Goal: Task Accomplishment & Management: Manage account settings

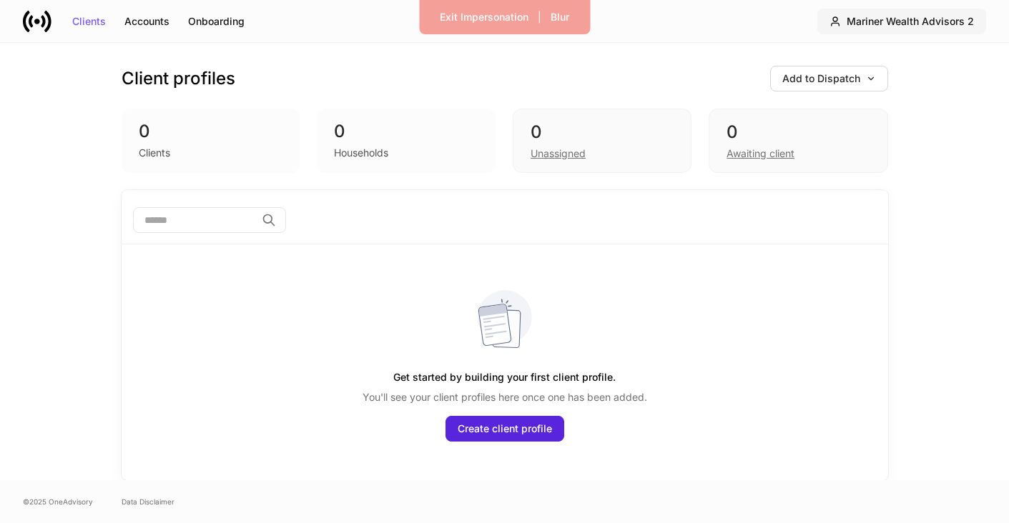
click at [958, 23] on div "Mariner Wealth Advisors 2" at bounding box center [910, 21] width 127 height 10
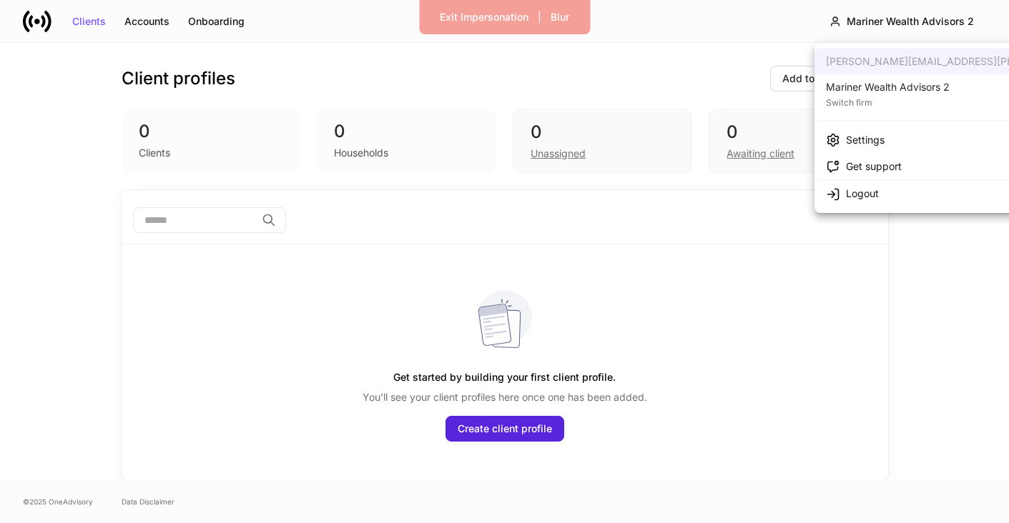
click at [924, 107] on div "Switch firm" at bounding box center [888, 101] width 124 height 14
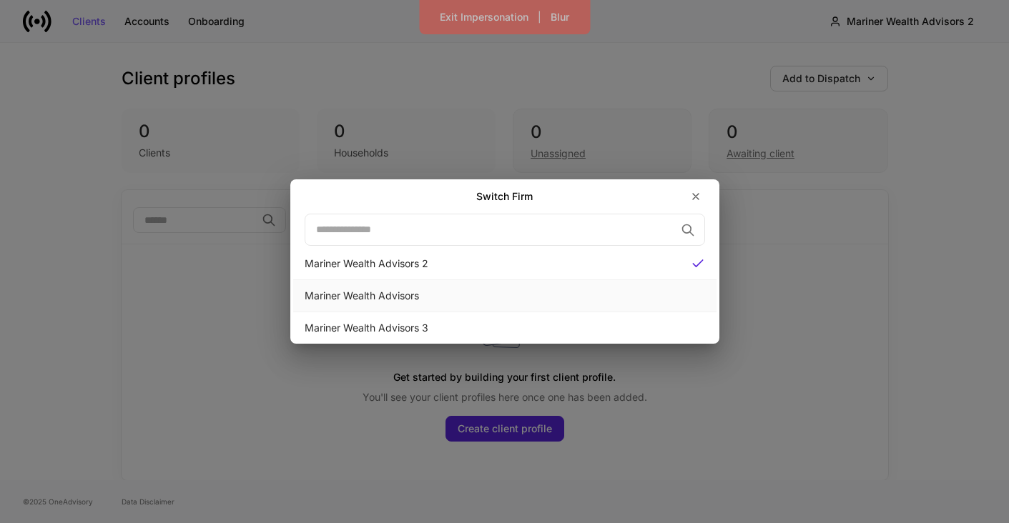
click at [654, 307] on div "Mariner Wealth Advisors" at bounding box center [504, 296] width 423 height 32
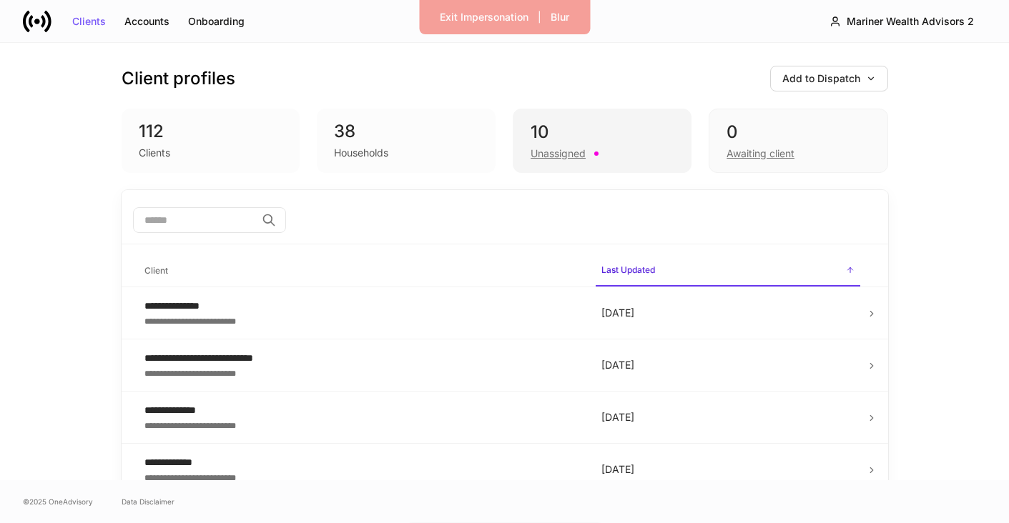
click at [566, 165] on div "10 Unassigned" at bounding box center [602, 141] width 179 height 64
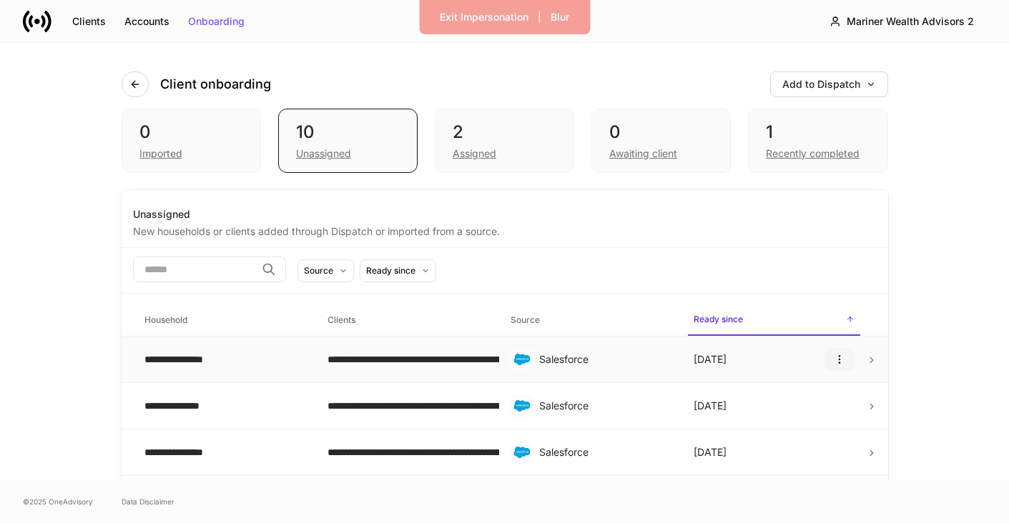
click at [844, 362] on icon "button" at bounding box center [839, 359] width 11 height 11
click at [246, 374] on td "**********" at bounding box center [224, 360] width 183 height 46
click at [887, 82] on button "Add to Dispatch" at bounding box center [829, 84] width 118 height 26
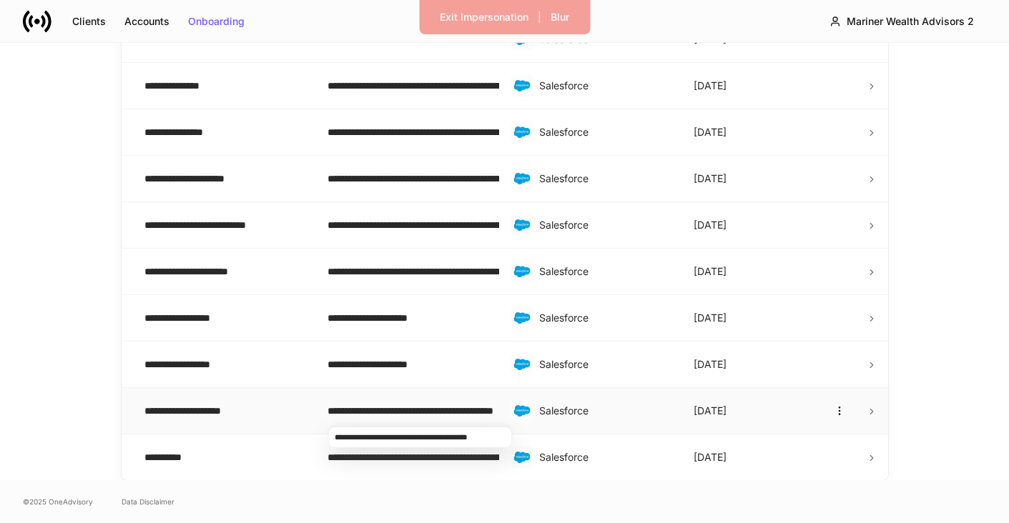
scroll to position [320, 0]
click at [184, 457] on div "**********" at bounding box center [224, 457] width 160 height 14
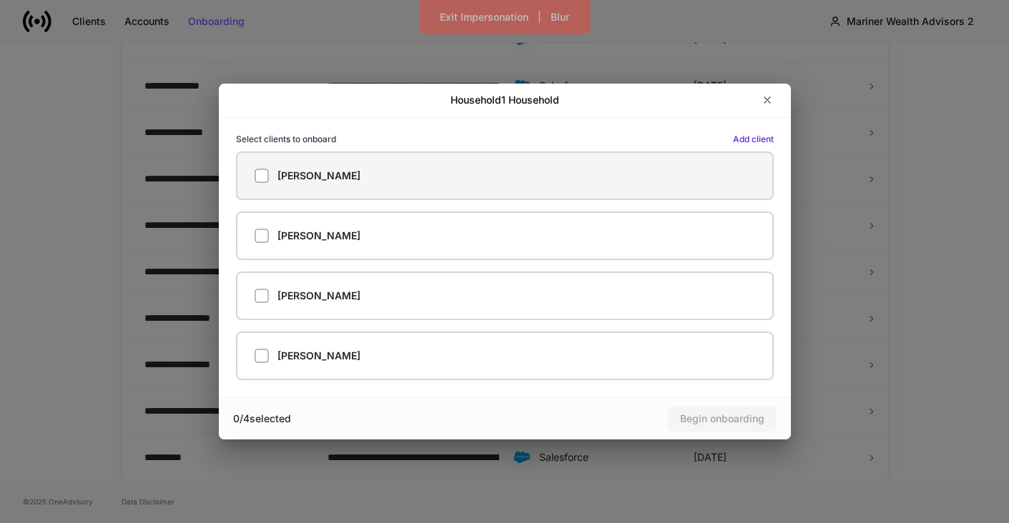
click at [287, 172] on h5 "Amy Gibbs III" at bounding box center [318, 176] width 83 height 14
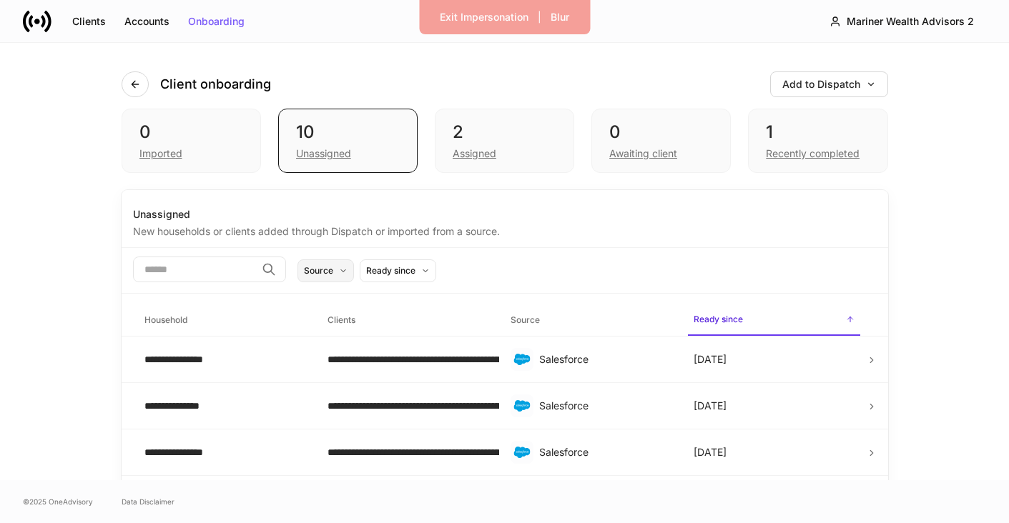
scroll to position [0, 0]
click at [354, 273] on button "Source" at bounding box center [325, 271] width 56 height 23
click at [483, 162] on div "2 Assigned" at bounding box center [504, 141] width 139 height 64
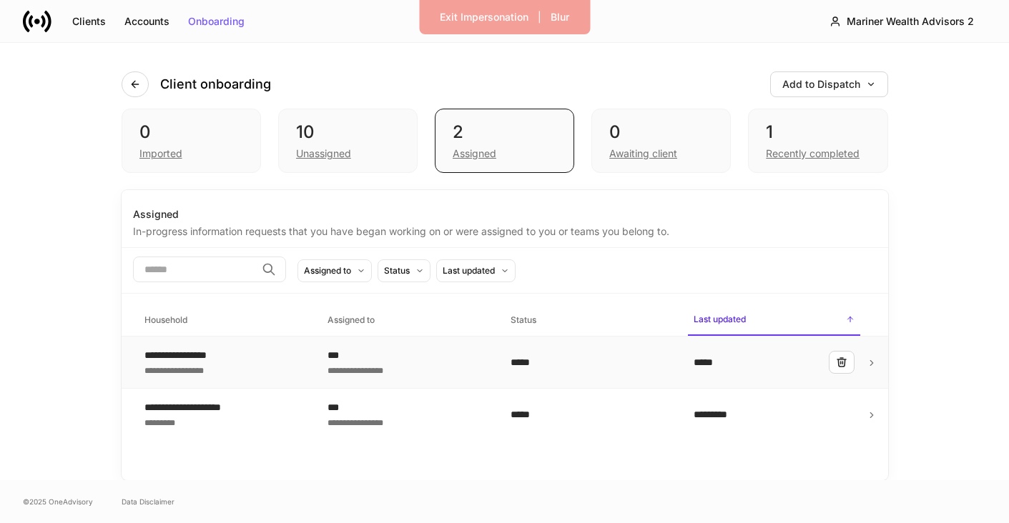
click at [207, 355] on div "**********" at bounding box center [186, 355] width 85 height 14
click at [325, 156] on div "Unassigned" at bounding box center [323, 154] width 55 height 14
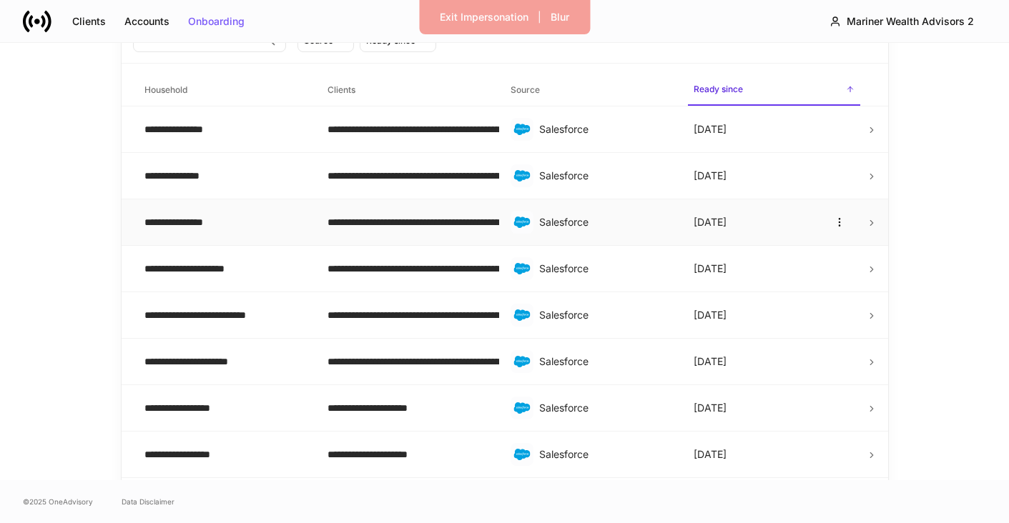
scroll to position [235, 0]
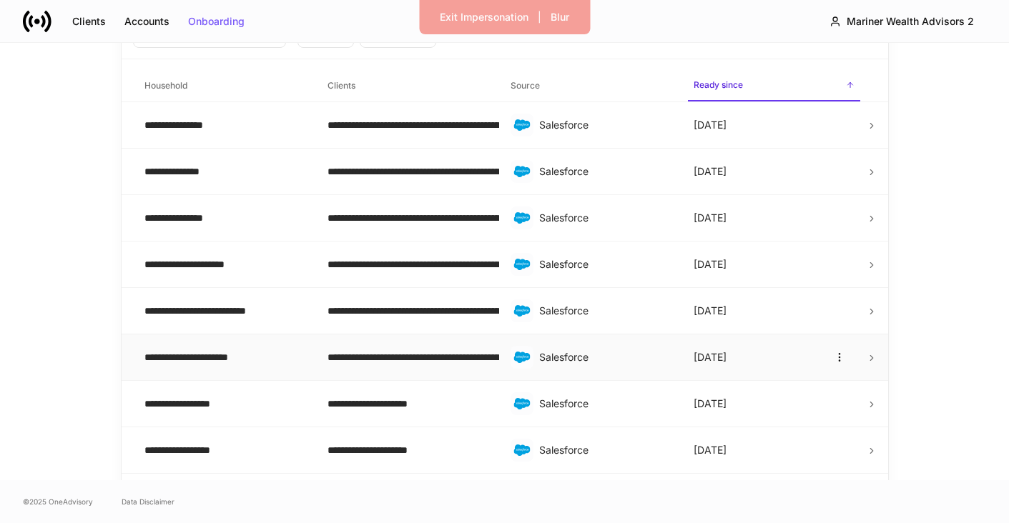
click at [592, 345] on td "Salesforce" at bounding box center [590, 358] width 183 height 46
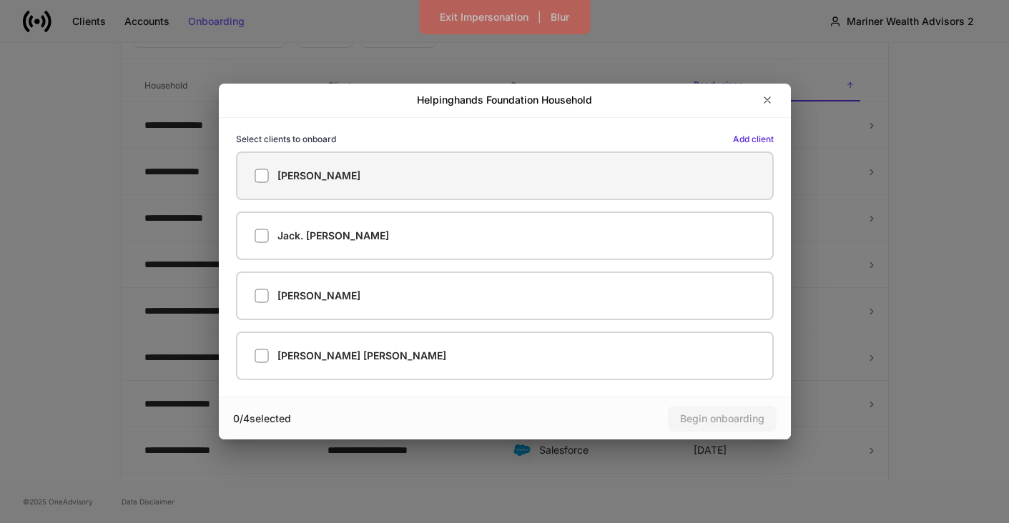
click at [333, 179] on h5 "Elizabeth Ross" at bounding box center [318, 176] width 83 height 14
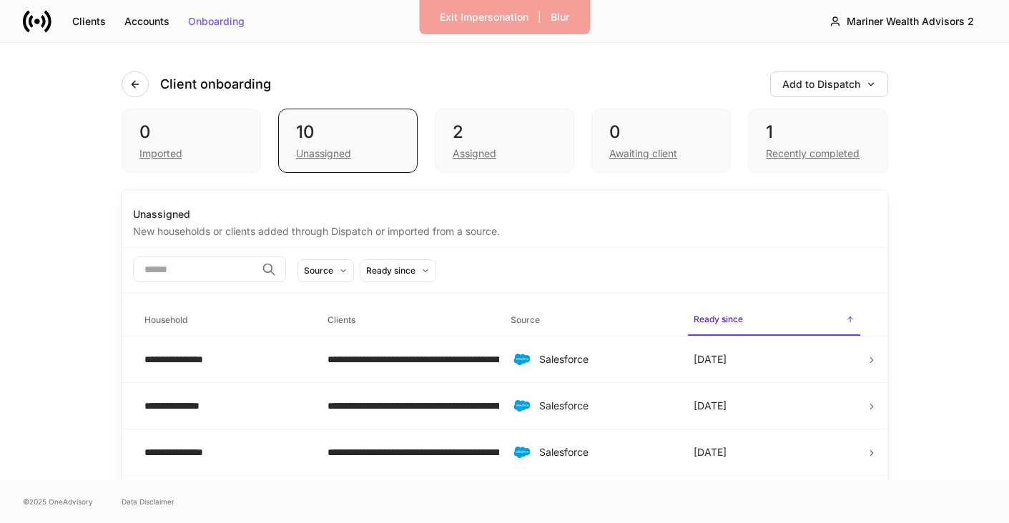
scroll to position [0, 0]
click at [566, 24] on button "Blur" at bounding box center [559, 17] width 37 height 23
click at [561, 20] on div "Show content" at bounding box center [560, 17] width 65 height 10
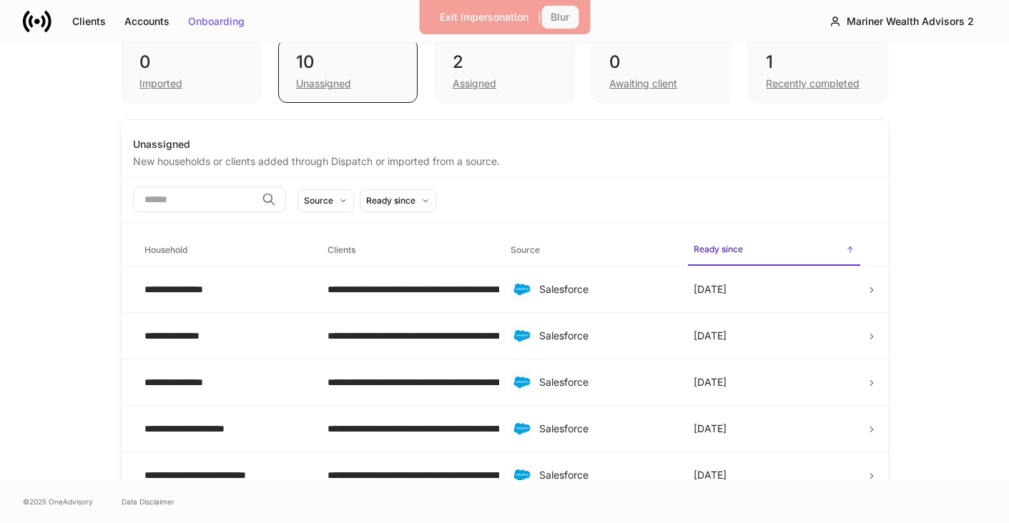
scroll to position [81, 0]
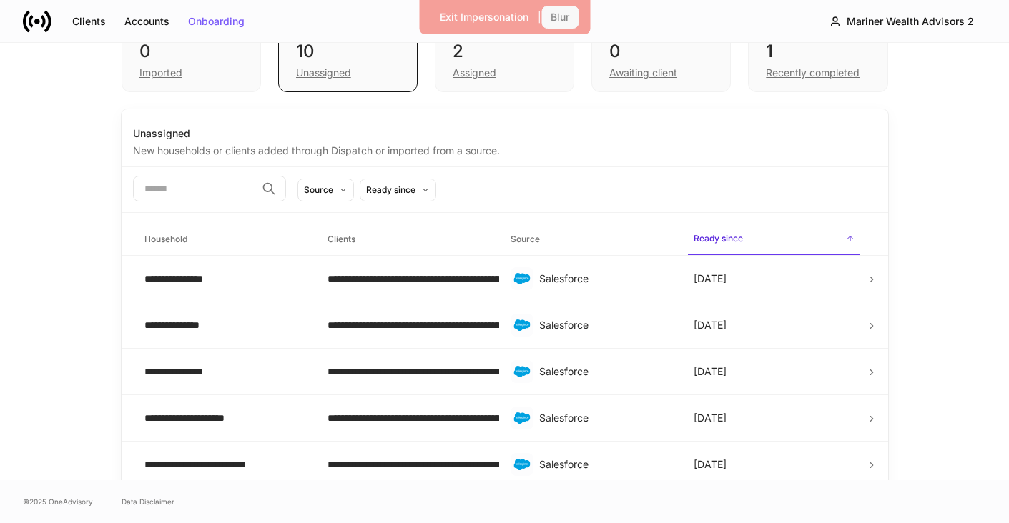
click at [545, 22] on button "Blur" at bounding box center [559, 17] width 37 height 23
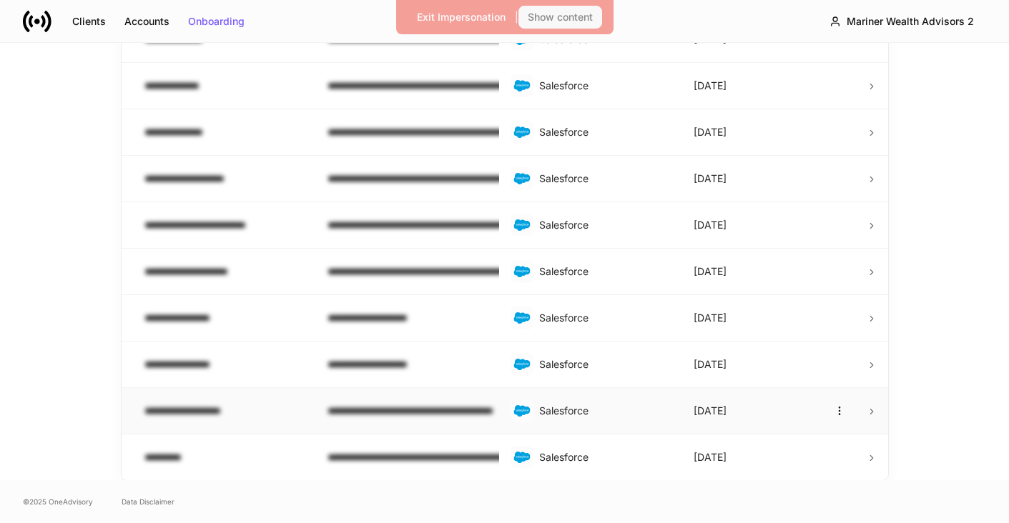
scroll to position [320, 0]
click at [531, 17] on div "Show content" at bounding box center [560, 17] width 65 height 10
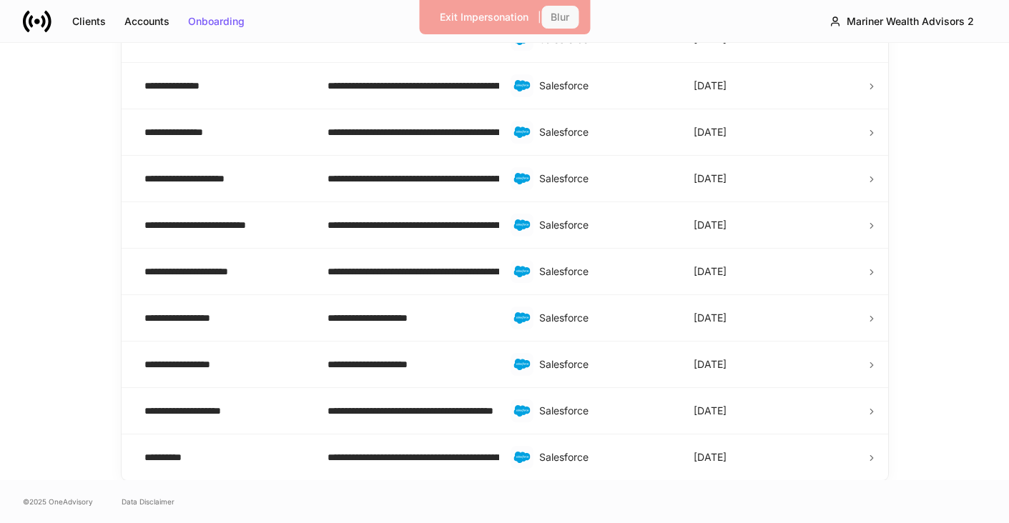
click at [551, 19] on div "Blur" at bounding box center [560, 17] width 19 height 10
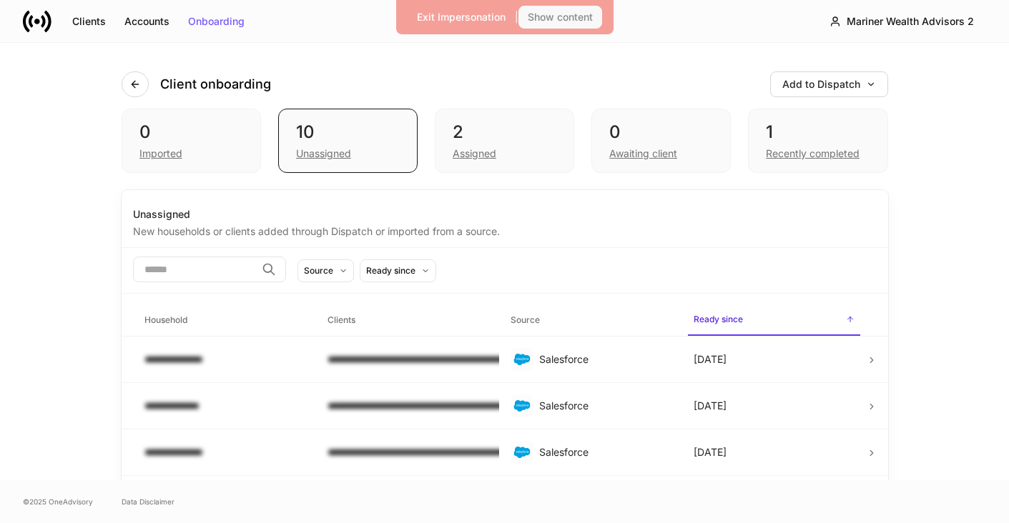
scroll to position [0, 0]
click at [468, 152] on div "Assigned" at bounding box center [475, 154] width 44 height 14
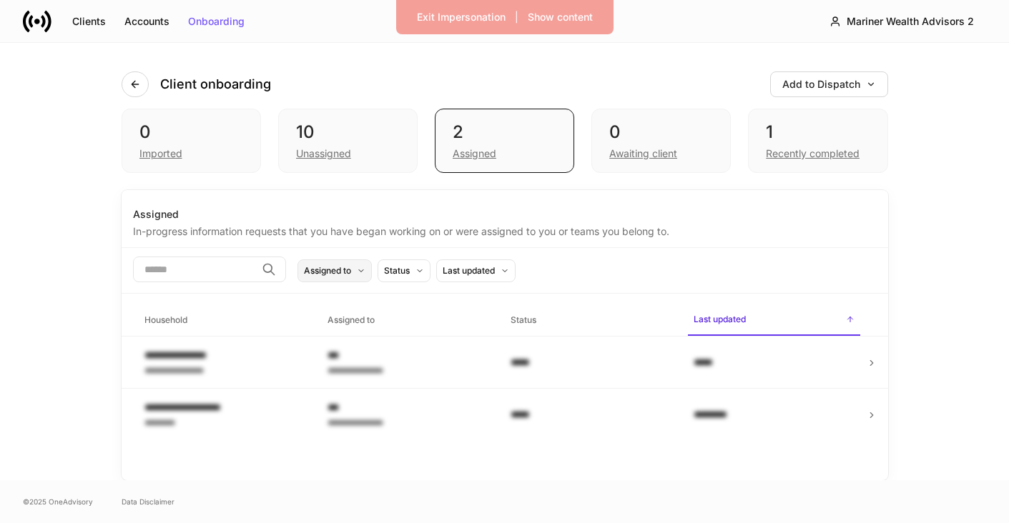
click at [351, 267] on div "Assigned to" at bounding box center [327, 271] width 47 height 14
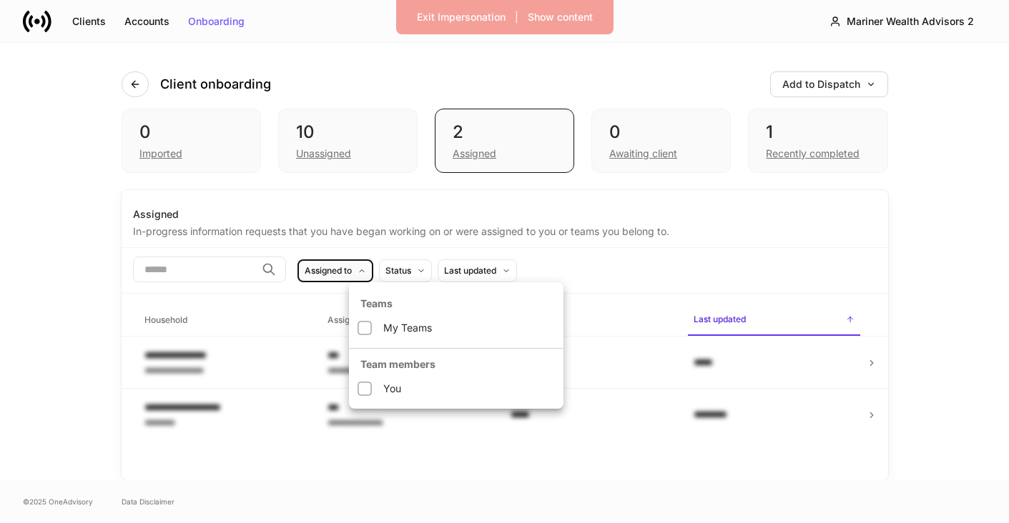
click at [400, 208] on div at bounding box center [504, 261] width 1009 height 523
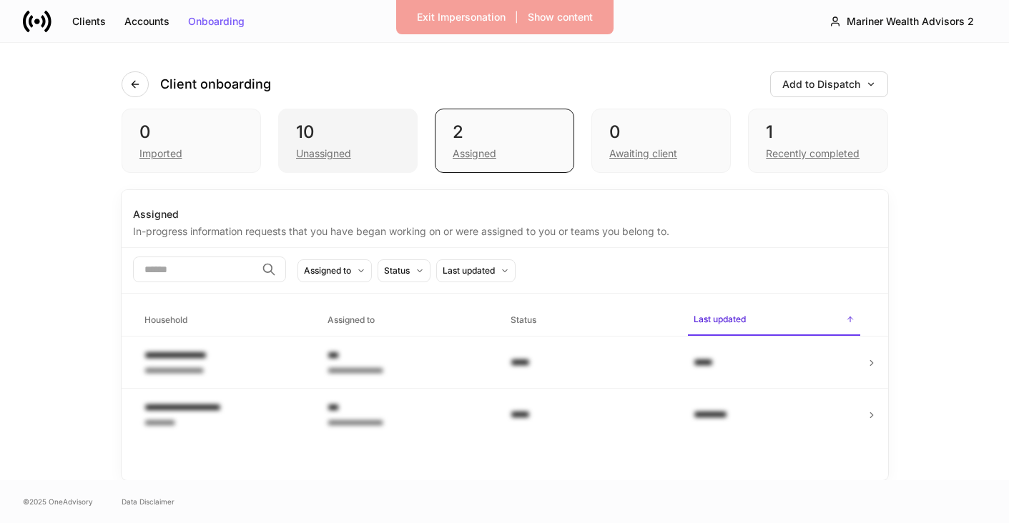
click at [305, 159] on div "Unassigned" at bounding box center [323, 154] width 55 height 14
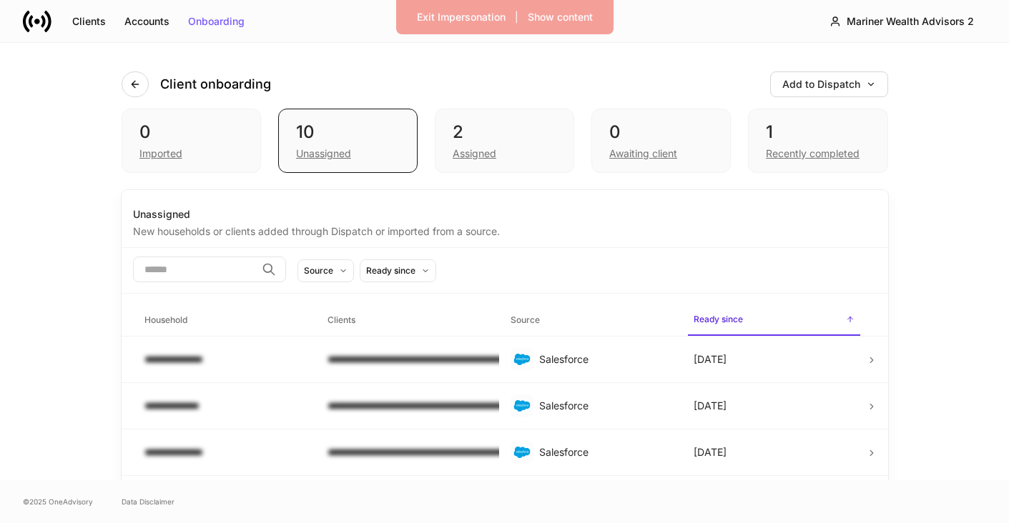
click at [194, 230] on div "New households or clients added through Dispatch or imported from a source." at bounding box center [505, 230] width 744 height 17
click at [354, 278] on button "Source" at bounding box center [325, 271] width 56 height 23
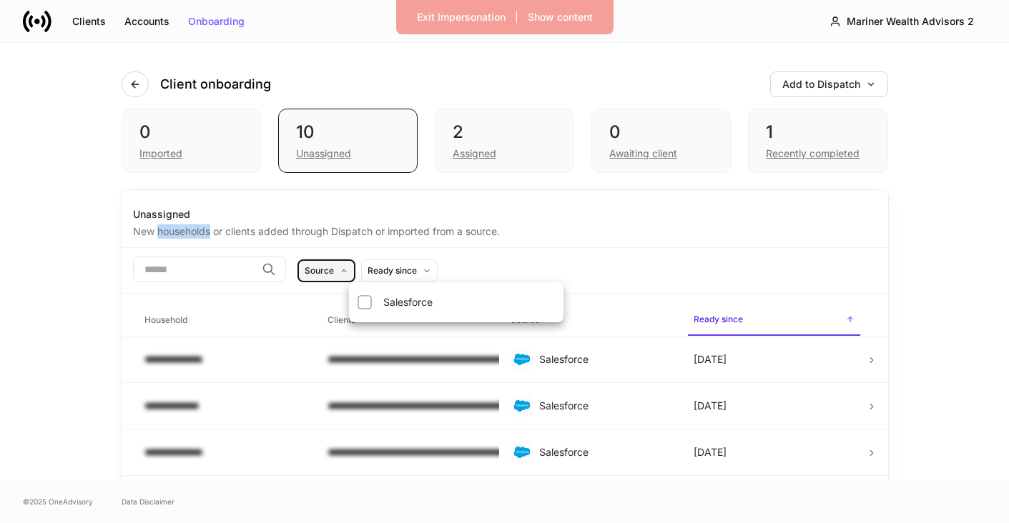
click at [385, 278] on div at bounding box center [504, 261] width 1009 height 523
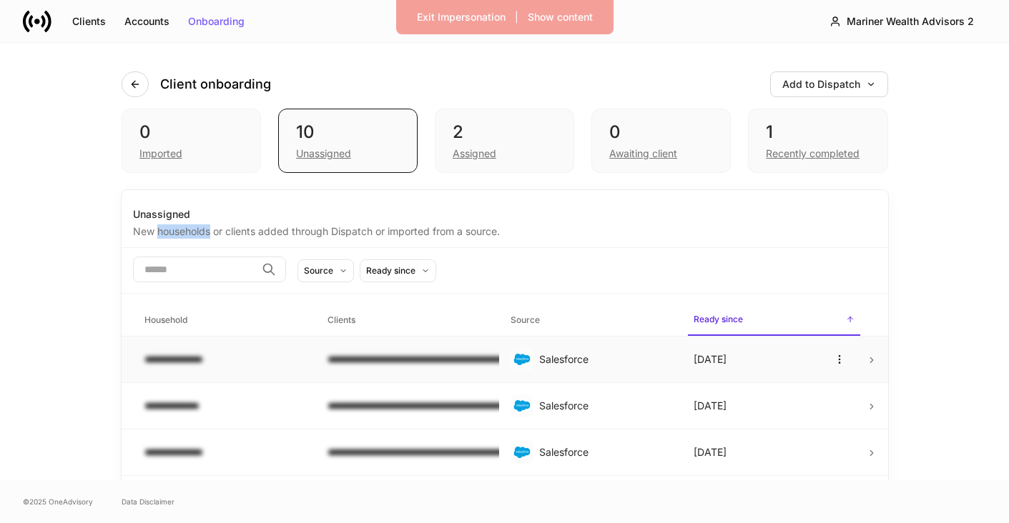
click at [395, 375] on td "**********" at bounding box center [407, 360] width 183 height 46
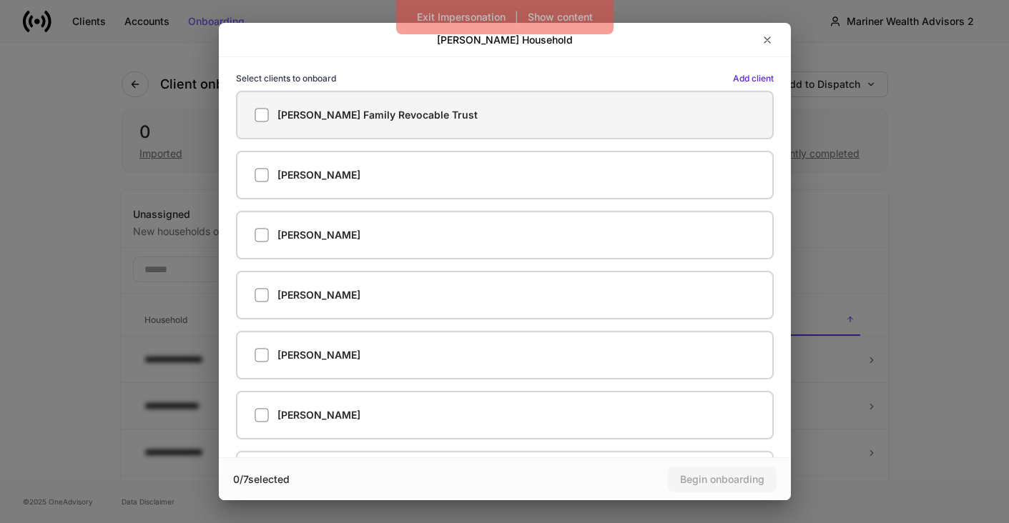
click at [332, 118] on h5 "[PERSON_NAME] Family Revocable Trust" at bounding box center [377, 115] width 200 height 14
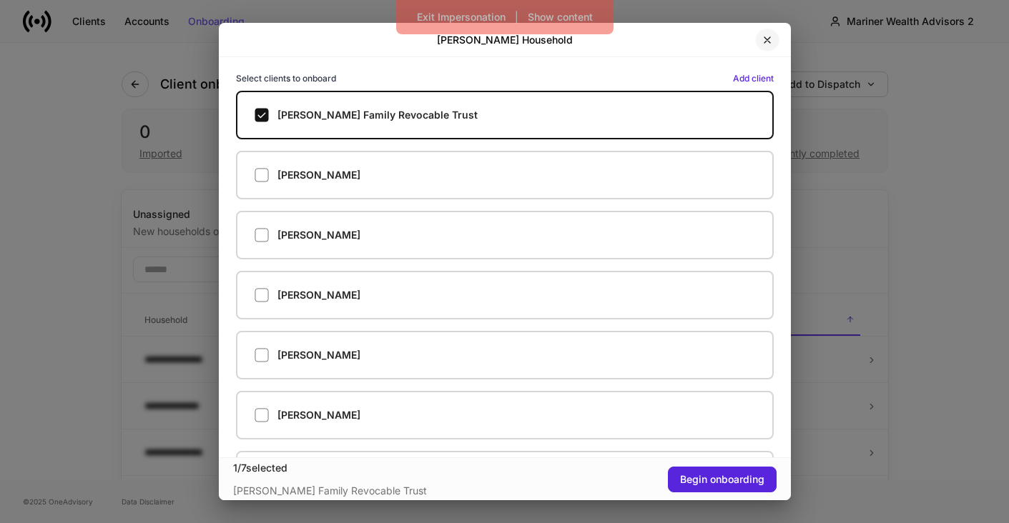
click at [764, 29] on button "button" at bounding box center [767, 40] width 24 height 23
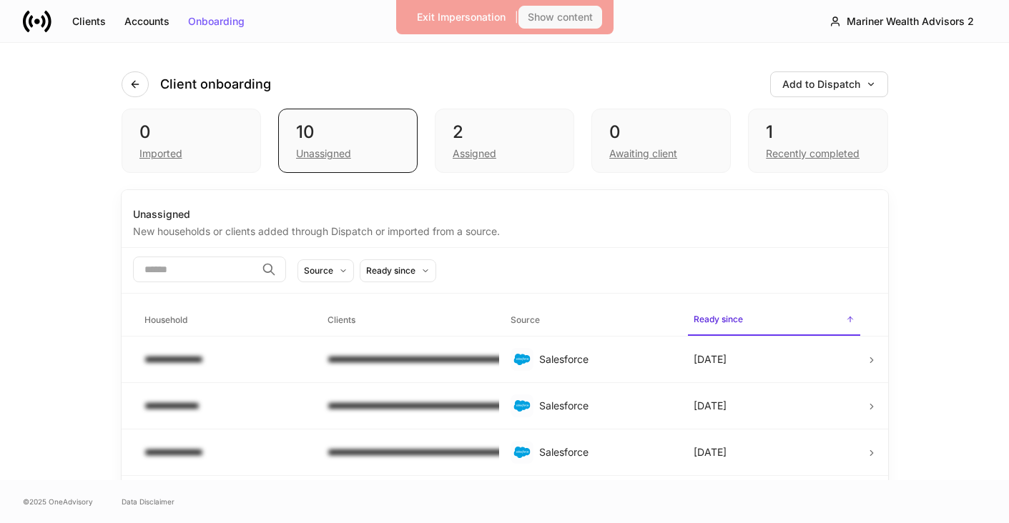
click at [569, 12] on div "Show content" at bounding box center [560, 17] width 65 height 10
click at [314, 348] on td "**********" at bounding box center [224, 360] width 183 height 46
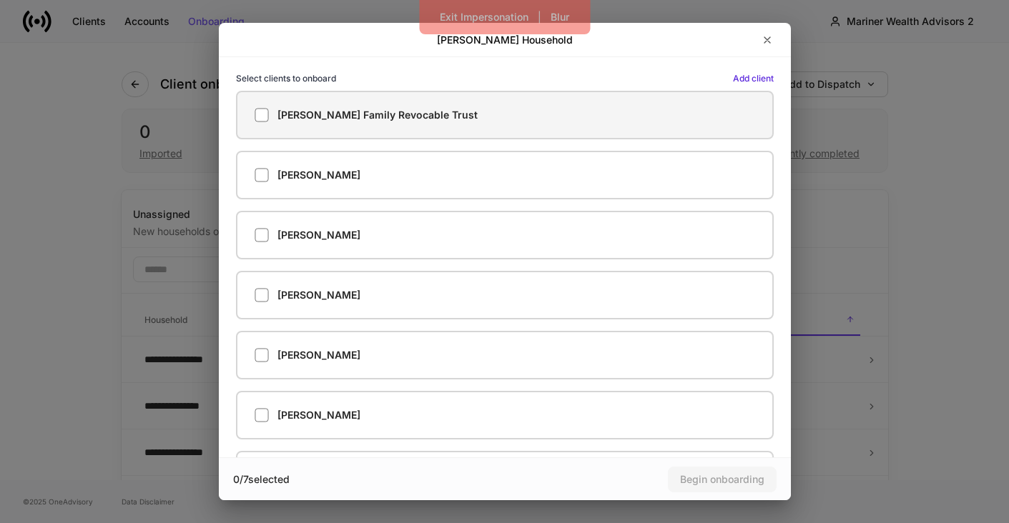
click at [257, 123] on label "[PERSON_NAME] Family Revocable Trust" at bounding box center [505, 115] width 538 height 49
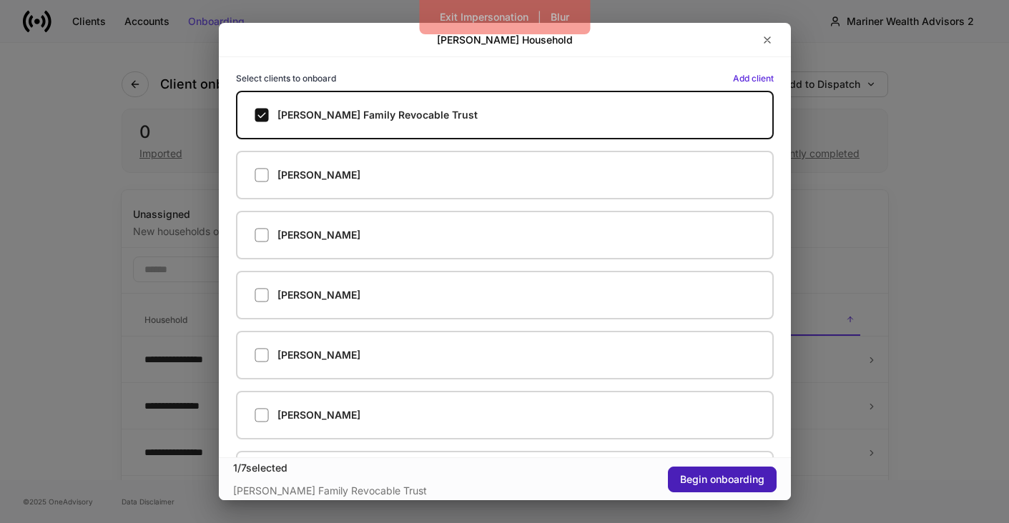
click at [705, 479] on div "Begin onboarding" at bounding box center [722, 480] width 84 height 10
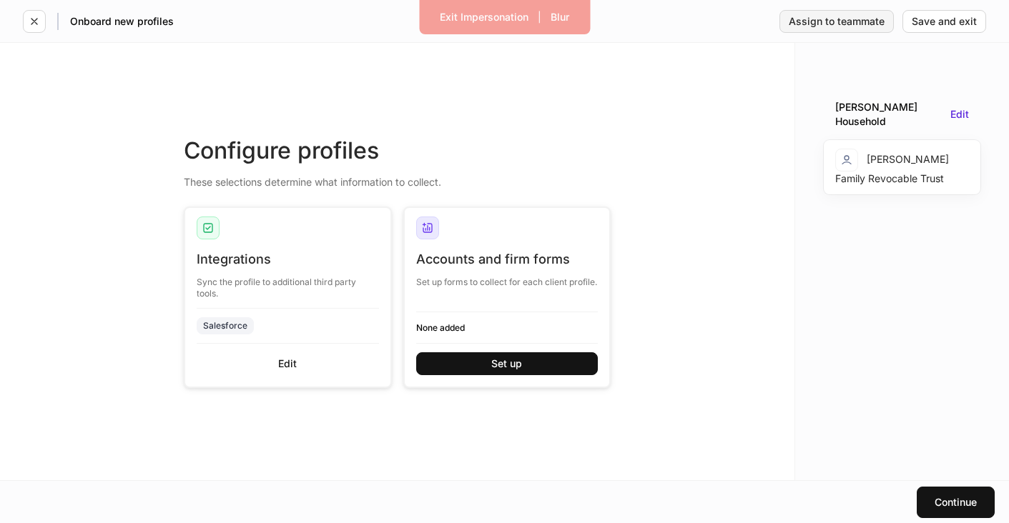
click at [808, 26] on div "Assign to teammate" at bounding box center [837, 21] width 96 height 10
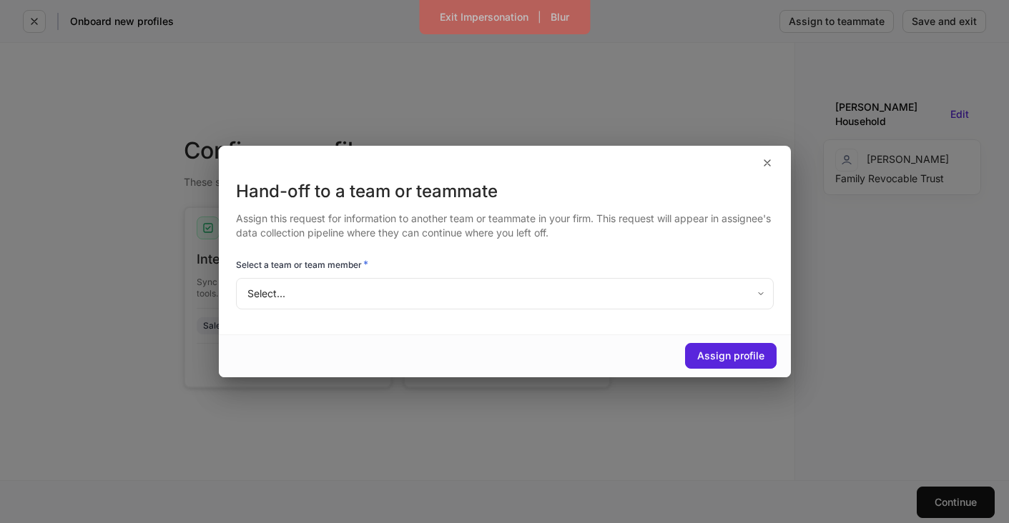
click at [448, 285] on body "Exit Impersonation | Blur Onboard new profiles Assign to teammate Save and exit…" at bounding box center [504, 261] width 1009 height 523
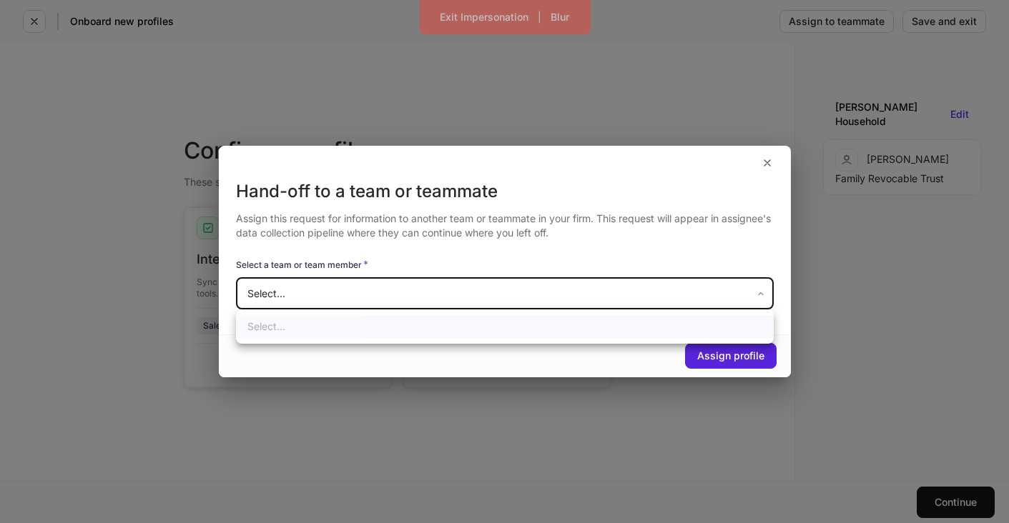
click at [444, 262] on div at bounding box center [504, 261] width 1009 height 523
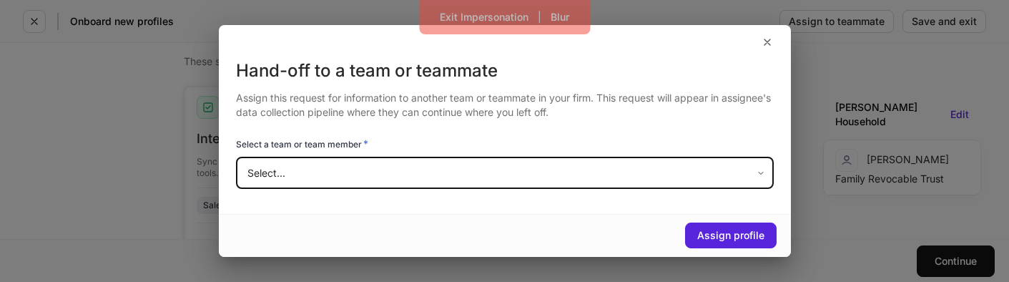
click at [460, 170] on body "Exit Impersonation | Blur Onboard new profiles Assign to teammate Save and exit…" at bounding box center [504, 141] width 1009 height 282
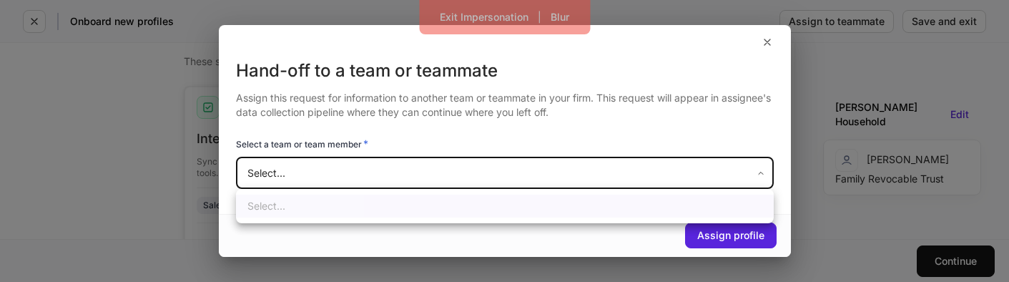
click at [460, 170] on div at bounding box center [504, 141] width 1009 height 282
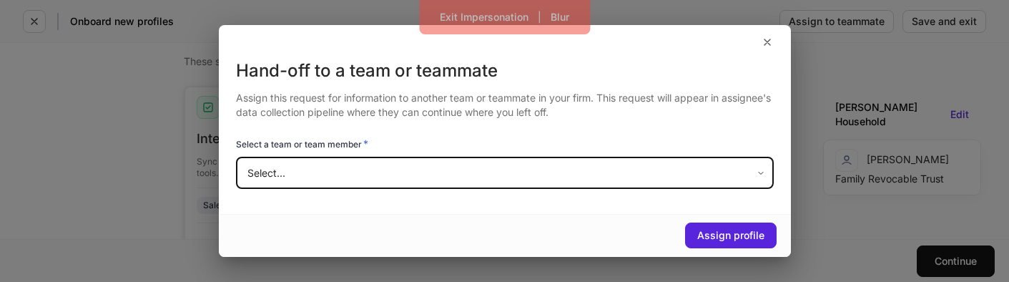
click at [460, 170] on body "Exit Impersonation | Blur Onboard new profiles Assign to teammate Save and exit…" at bounding box center [504, 141] width 1009 height 282
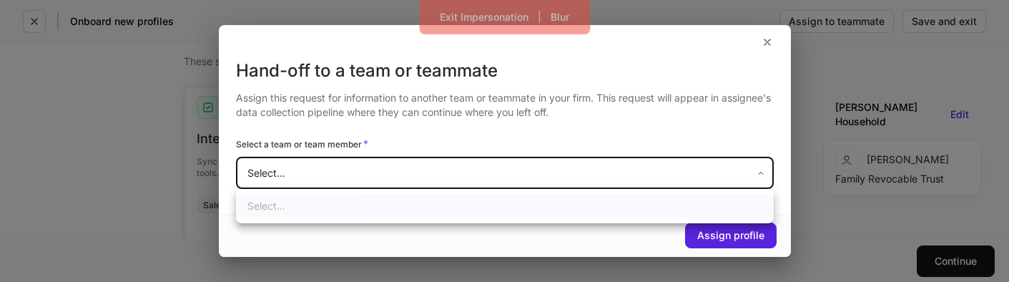
click at [758, 43] on div at bounding box center [504, 141] width 1009 height 282
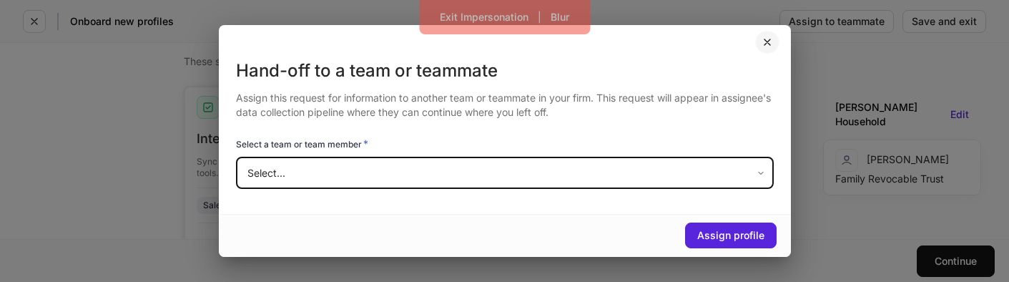
click at [766, 45] on icon "button" at bounding box center [766, 41] width 11 height 11
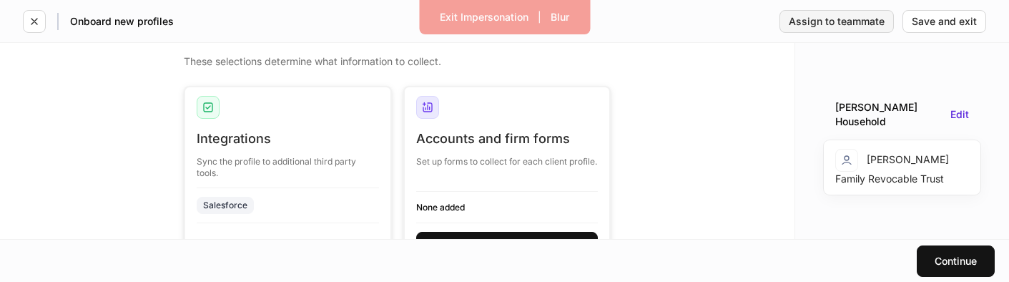
click at [857, 24] on div "Assign to teammate" at bounding box center [837, 21] width 96 height 10
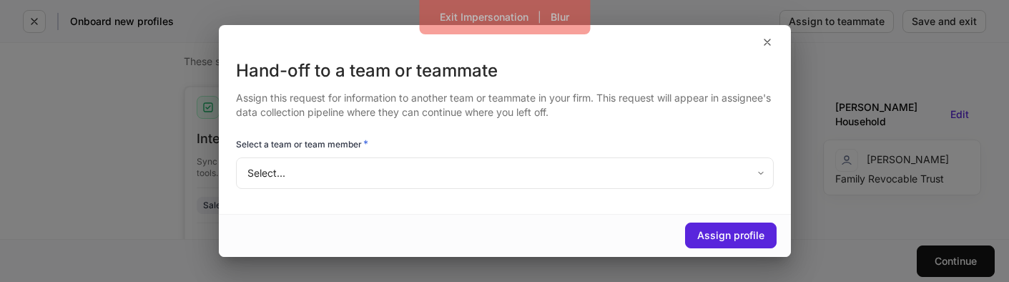
click at [528, 166] on body "Exit Impersonation | Blur Onboard new profiles Assign to teammate Save and exit…" at bounding box center [504, 141] width 1009 height 282
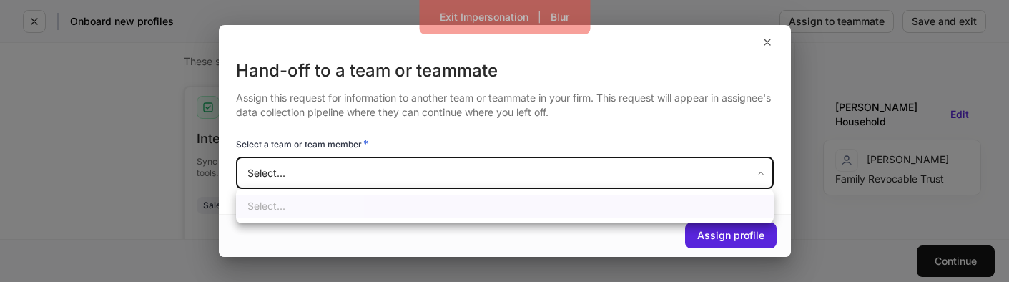
click at [528, 166] on div at bounding box center [504, 141] width 1009 height 282
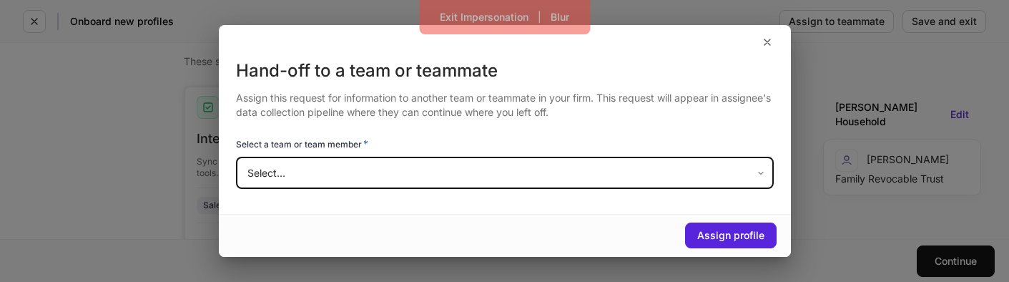
click at [528, 166] on body "Exit Impersonation | Blur Onboard new profiles Assign to teammate Save and exit…" at bounding box center [504, 141] width 1009 height 282
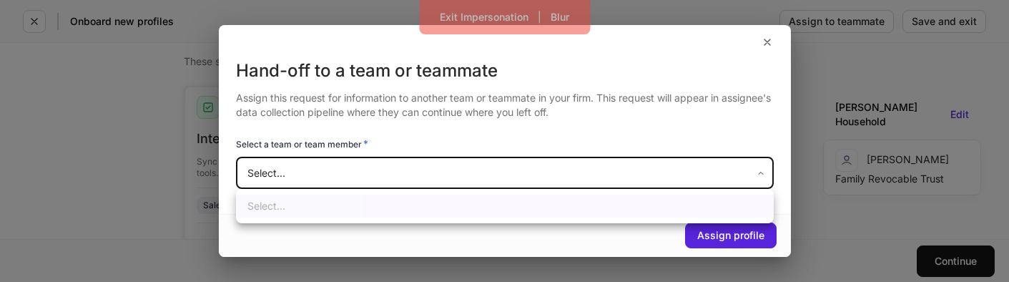
click at [528, 166] on div at bounding box center [504, 141] width 1009 height 282
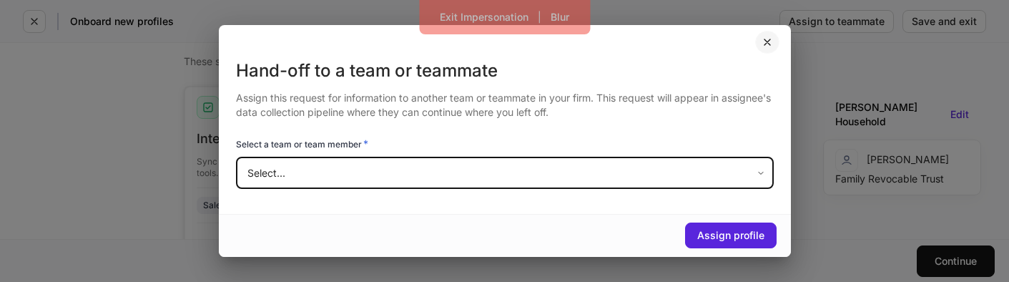
click at [774, 41] on button "button" at bounding box center [767, 42] width 24 height 23
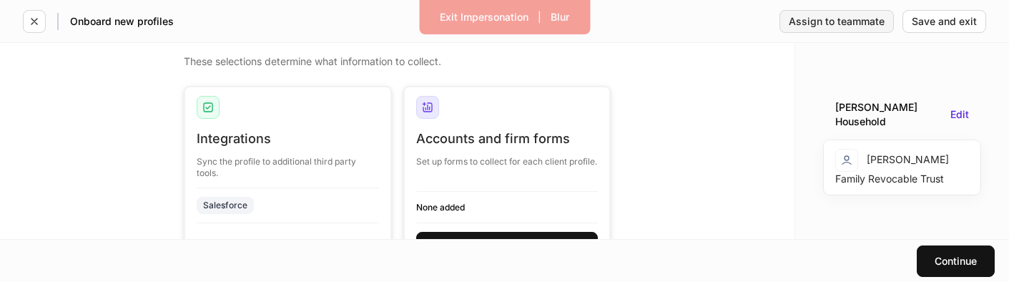
click at [826, 21] on div "Assign to teammate" at bounding box center [837, 21] width 96 height 10
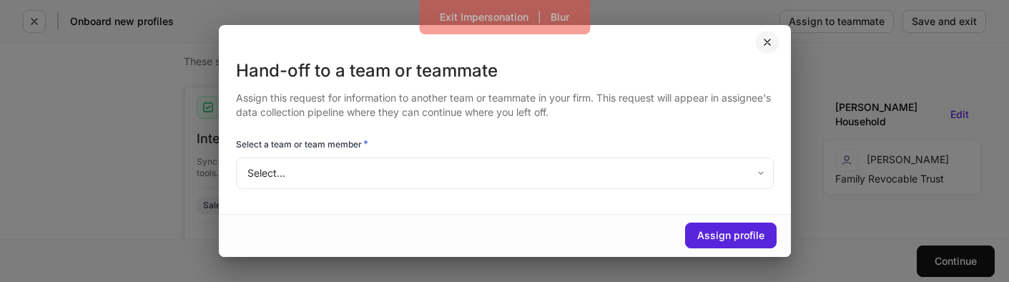
click at [770, 36] on icon "button" at bounding box center [766, 41] width 11 height 11
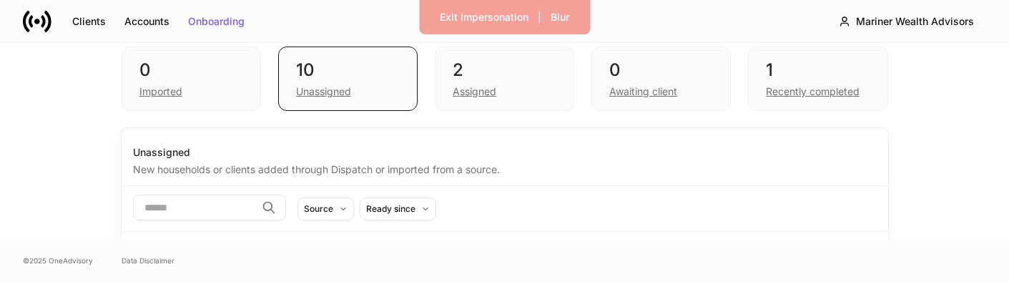
scroll to position [175, 0]
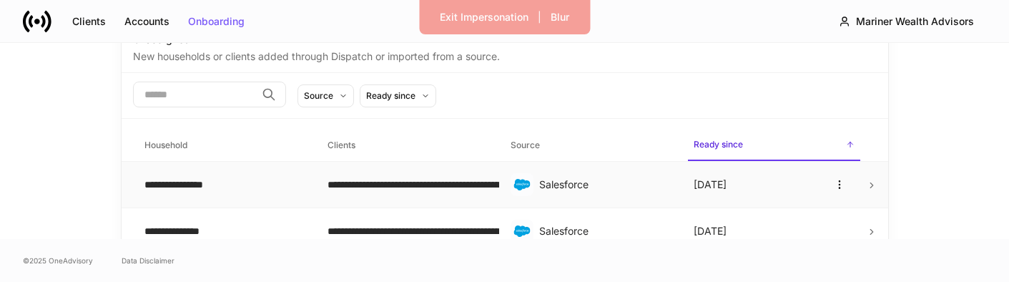
click at [335, 174] on td "**********" at bounding box center [407, 185] width 183 height 46
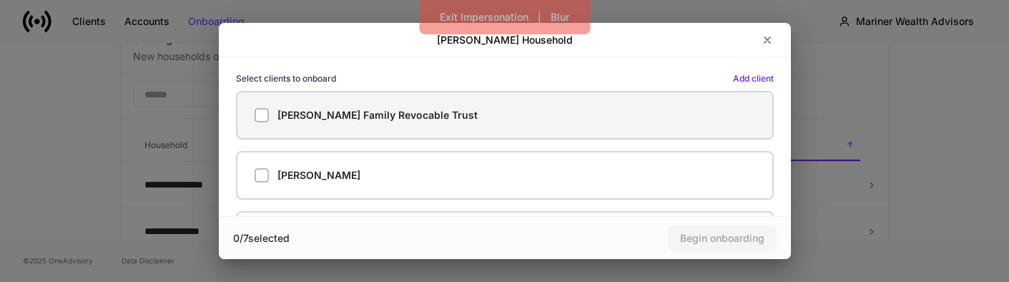
click at [339, 127] on label "[PERSON_NAME] Family Revocable Trust" at bounding box center [505, 115] width 538 height 49
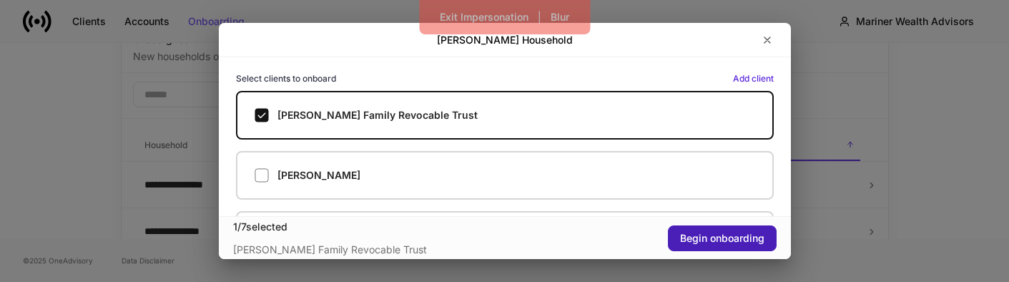
click at [728, 235] on div "Begin onboarding" at bounding box center [722, 238] width 84 height 10
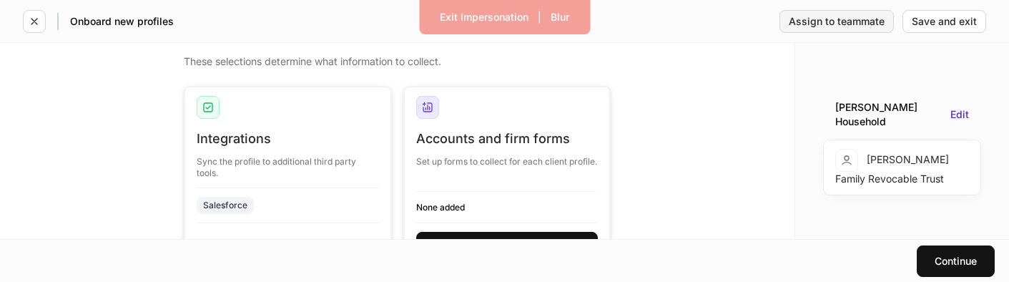
click at [839, 30] on button "Assign to teammate" at bounding box center [836, 21] width 114 height 23
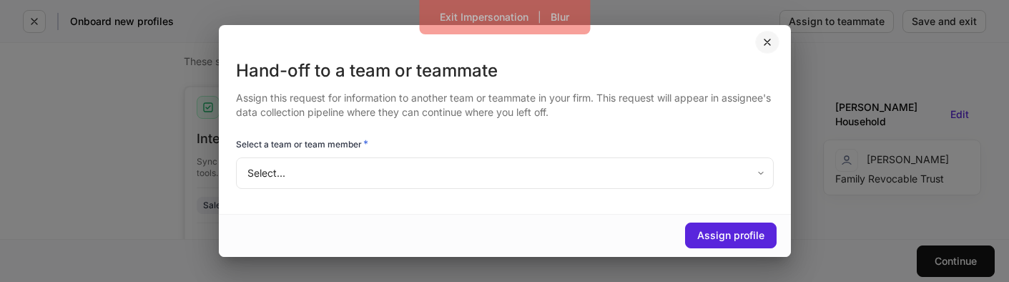
click at [771, 45] on icon "button" at bounding box center [766, 41] width 11 height 11
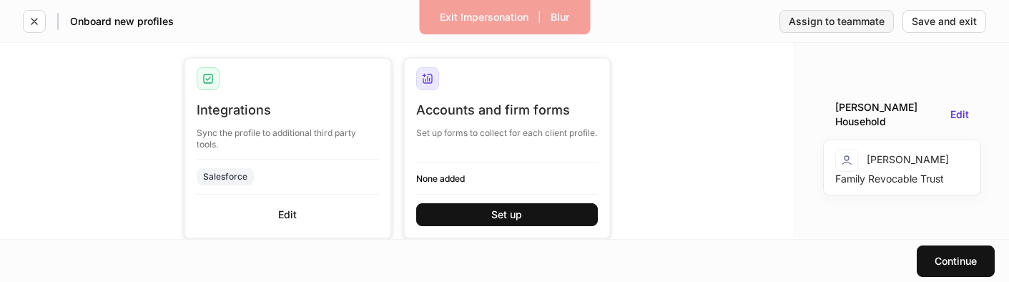
scroll to position [29, 0]
click at [844, 19] on div "Assign to teammate" at bounding box center [837, 21] width 96 height 10
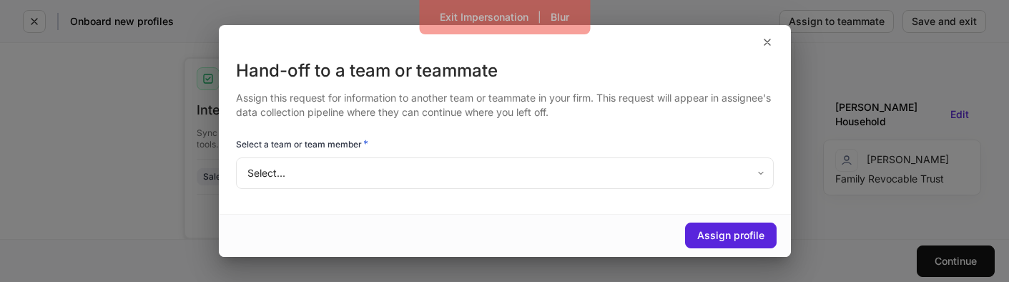
click at [450, 72] on div "Hand-off to a team or teammate" at bounding box center [505, 70] width 538 height 23
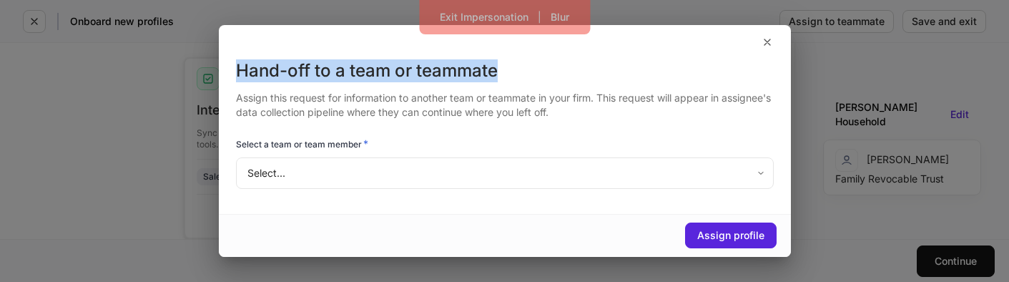
drag, startPoint x: 450, startPoint y: 72, endPoint x: 267, endPoint y: 61, distance: 183.3
click at [267, 61] on div "Hand-off to a team or teammate" at bounding box center [505, 70] width 538 height 23
copy div "Hand-off to a team or teammate"
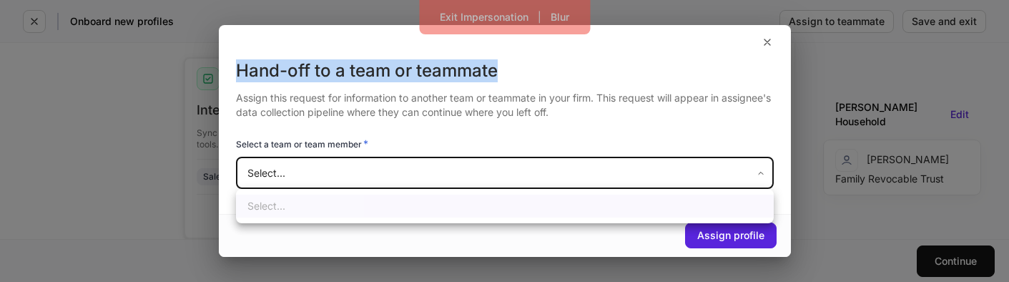
click at [305, 172] on body "Exit Impersonation | Blur Onboard new profiles Assign to teammate Save and exit…" at bounding box center [504, 141] width 1009 height 282
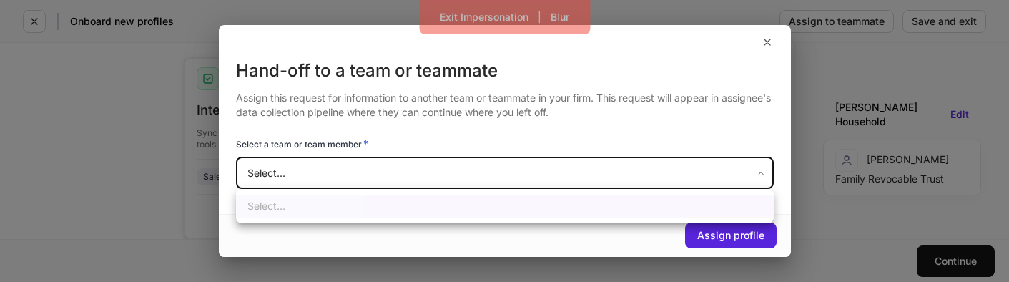
click at [305, 172] on div at bounding box center [504, 141] width 1009 height 282
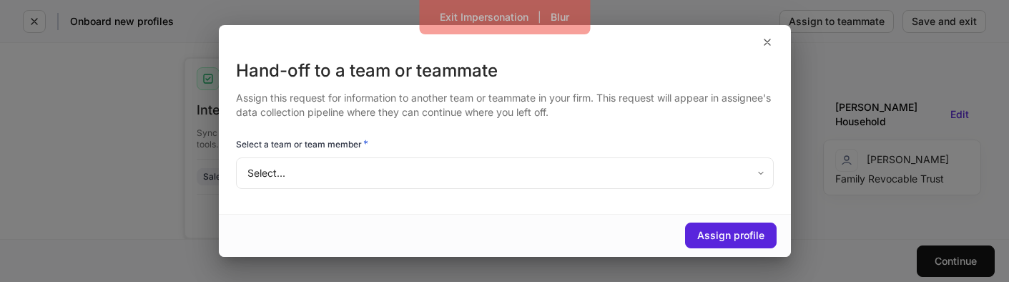
click at [252, 65] on div "Hand-off to a team or teammate" at bounding box center [505, 70] width 538 height 23
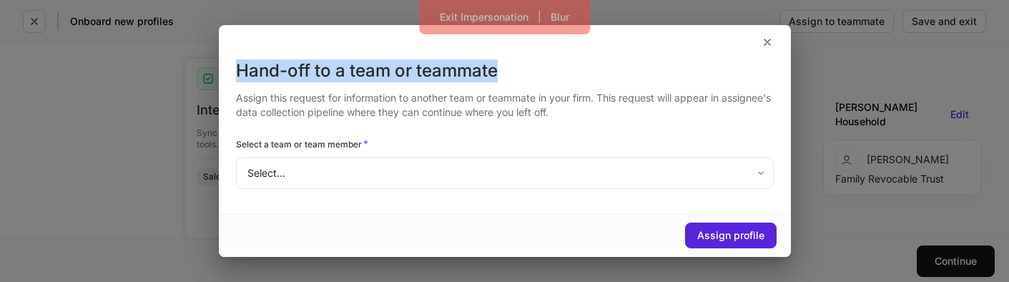
drag, startPoint x: 252, startPoint y: 65, endPoint x: 442, endPoint y: 79, distance: 190.0
click at [442, 79] on div "Hand-off to a team or teammate" at bounding box center [505, 70] width 538 height 23
copy div "Hand-off to a team or teammate"
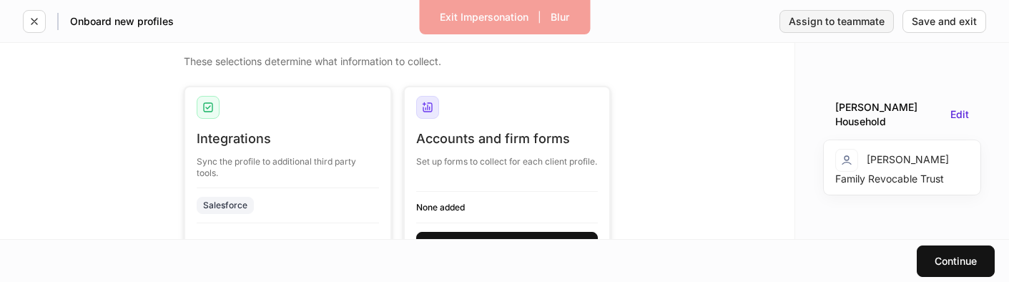
click at [860, 29] on button "Assign to teammate" at bounding box center [836, 21] width 114 height 23
click at [821, 19] on div "Assign to teammate" at bounding box center [837, 21] width 96 height 10
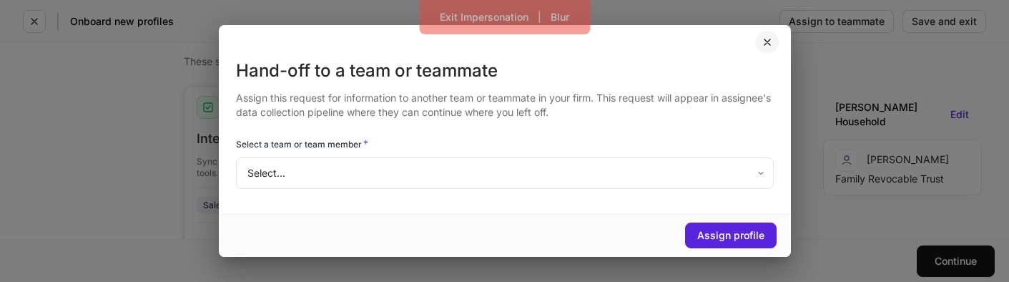
click at [763, 54] on button "button" at bounding box center [767, 42] width 24 height 23
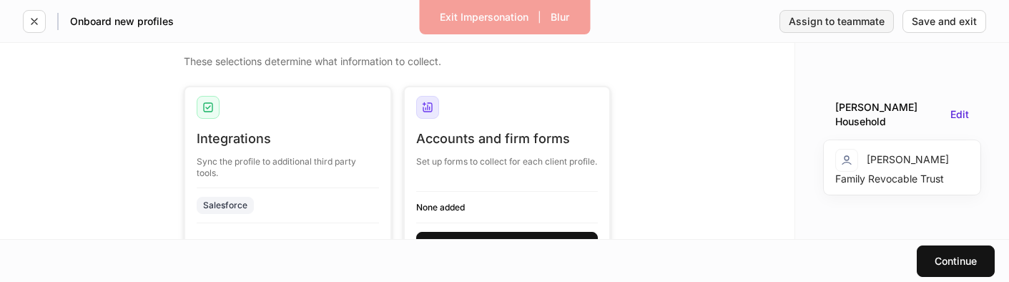
scroll to position [1, 0]
click at [48, 29] on div "Onboard new profiles" at bounding box center [98, 21] width 151 height 23
click at [35, 28] on button "button" at bounding box center [34, 21] width 23 height 23
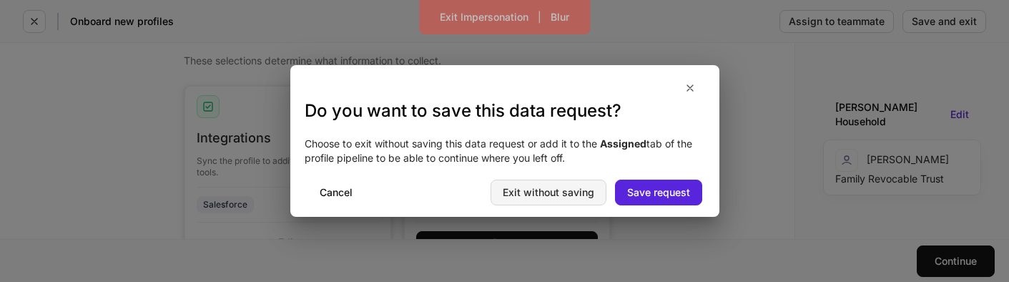
click at [510, 188] on div "Exit without saving" at bounding box center [549, 192] width 92 height 10
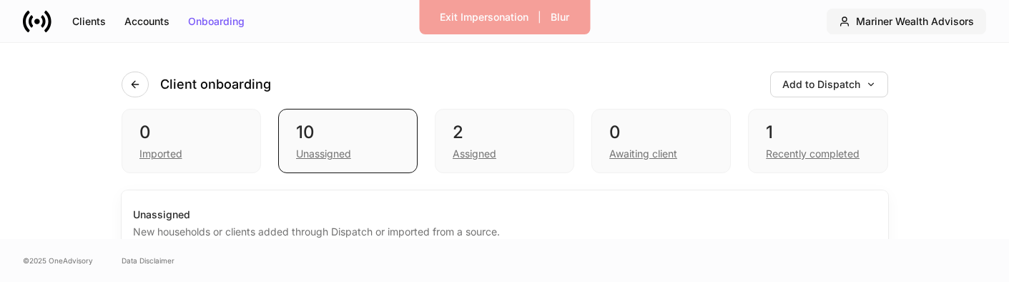
click at [911, 19] on div "Mariner Wealth Advisors" at bounding box center [915, 21] width 118 height 10
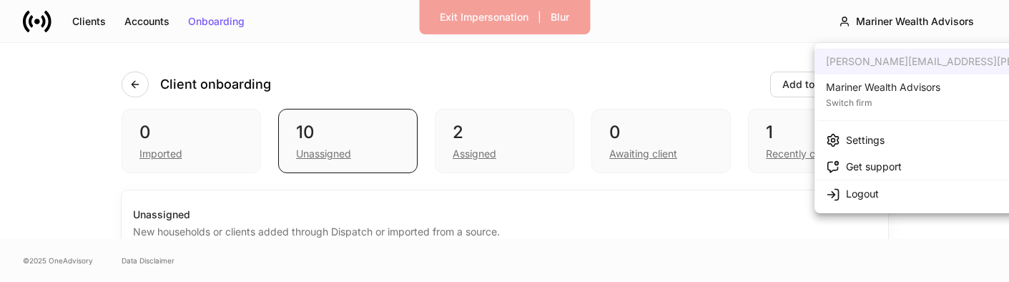
click at [884, 86] on div "Mariner Wealth Advisors" at bounding box center [883, 87] width 114 height 14
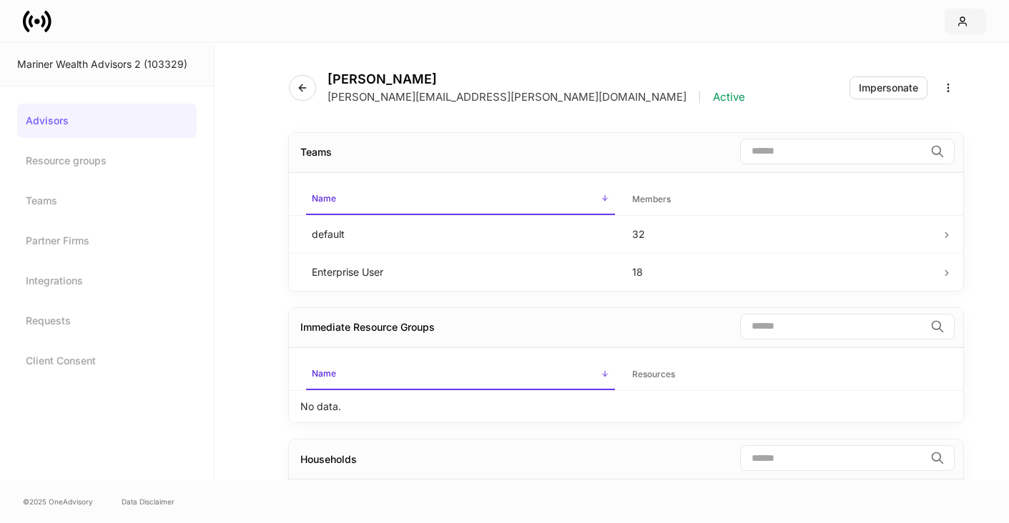
click at [960, 26] on icon "button" at bounding box center [962, 21] width 11 height 11
click at [127, 154] on link "Resource groups" at bounding box center [106, 161] width 179 height 34
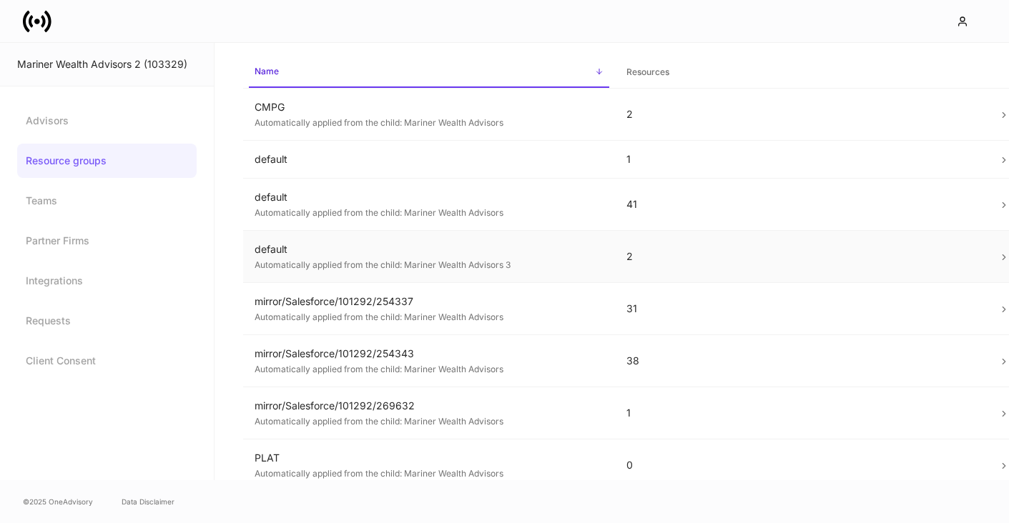
scroll to position [47, 0]
click at [395, 224] on td "default Automatically applied from the child: Mariner Wealth Advisors" at bounding box center [429, 203] width 372 height 52
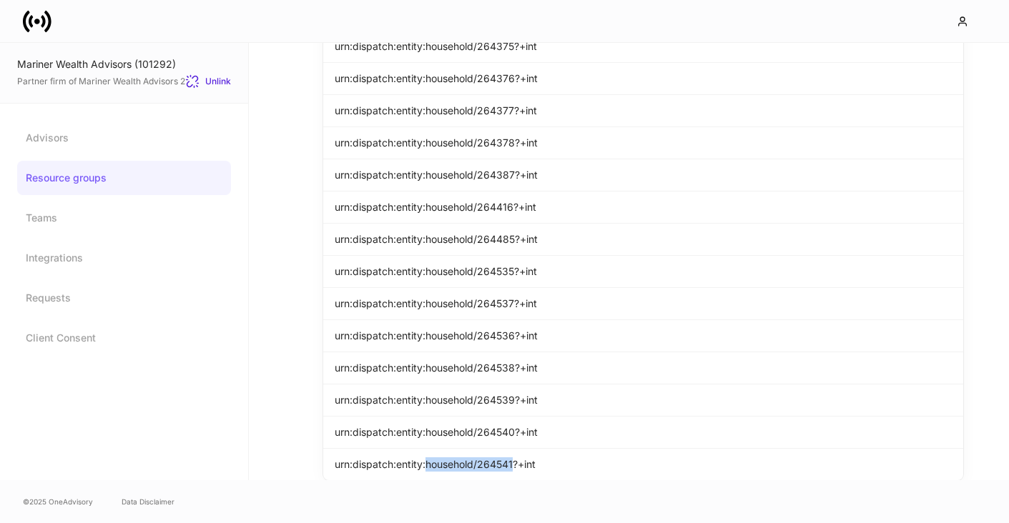
scroll to position [1005, 0]
click at [133, 209] on link "Teams" at bounding box center [124, 218] width 214 height 34
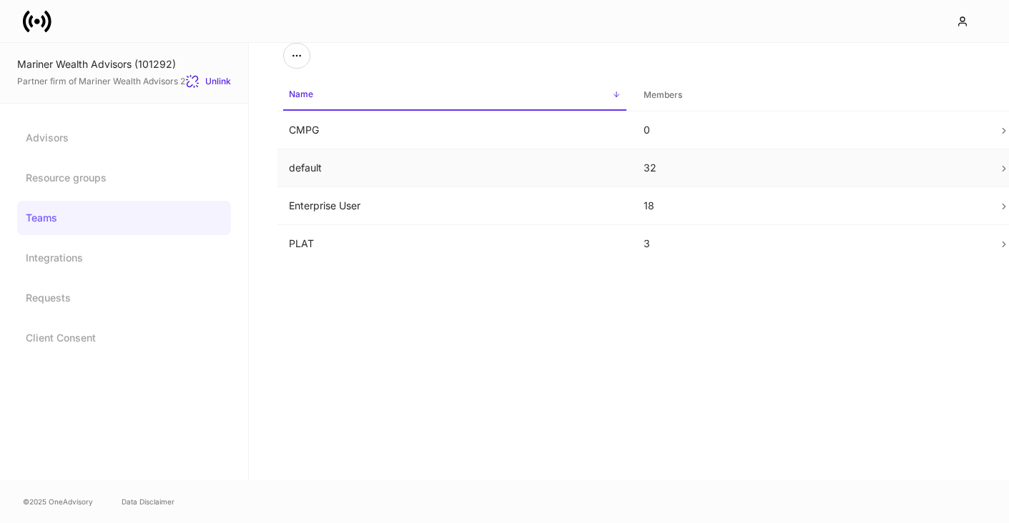
click at [330, 167] on td "default" at bounding box center [454, 168] width 355 height 38
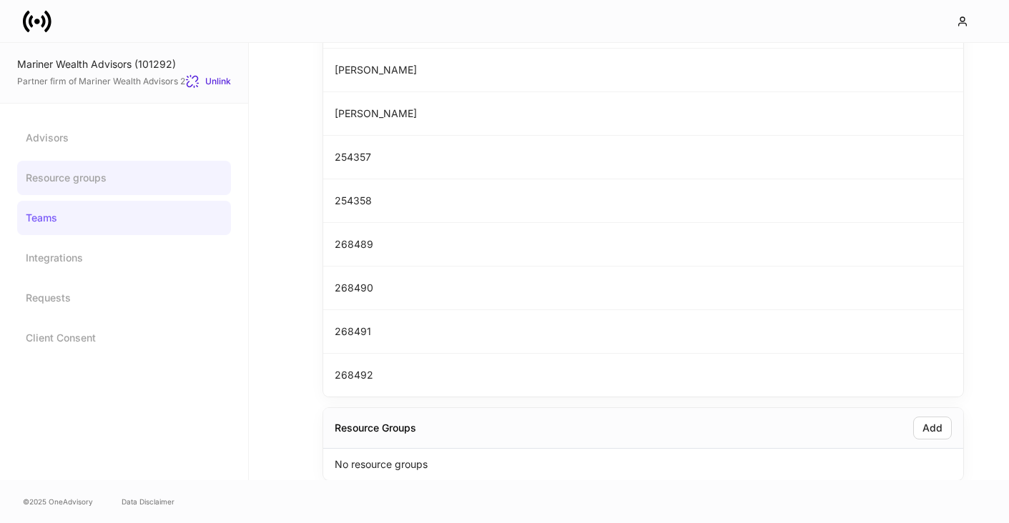
click at [94, 183] on link "Resource groups" at bounding box center [124, 178] width 214 height 34
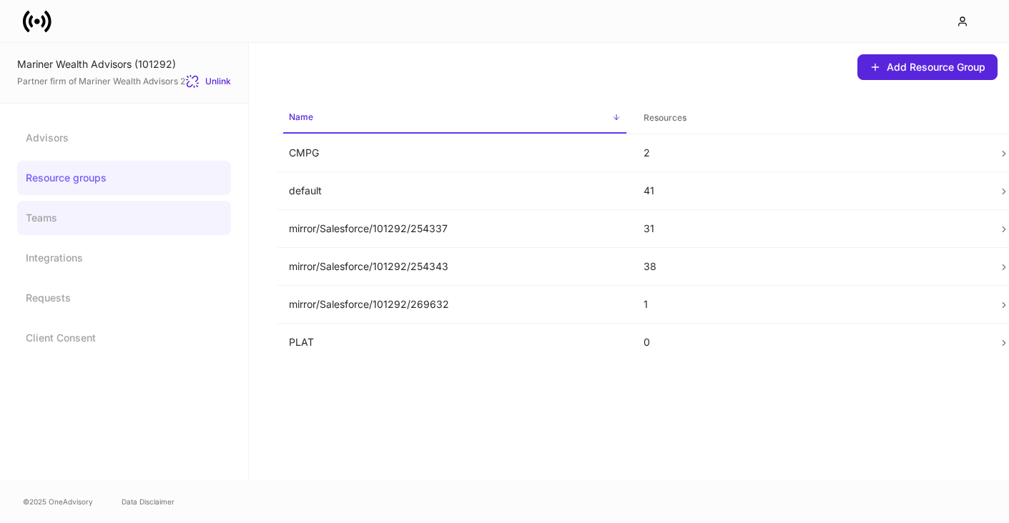
click at [84, 204] on link "Teams" at bounding box center [124, 218] width 214 height 34
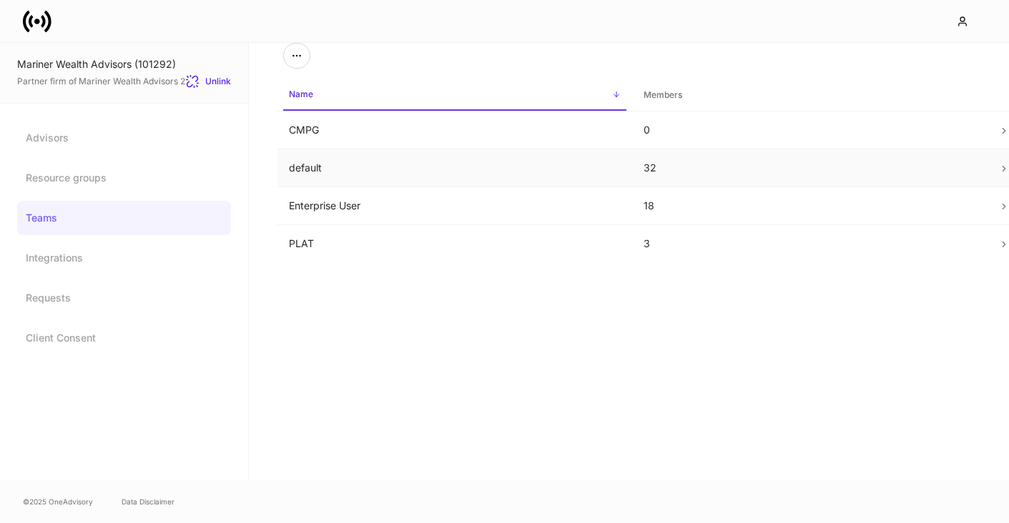
click at [358, 179] on td "default" at bounding box center [454, 168] width 355 height 38
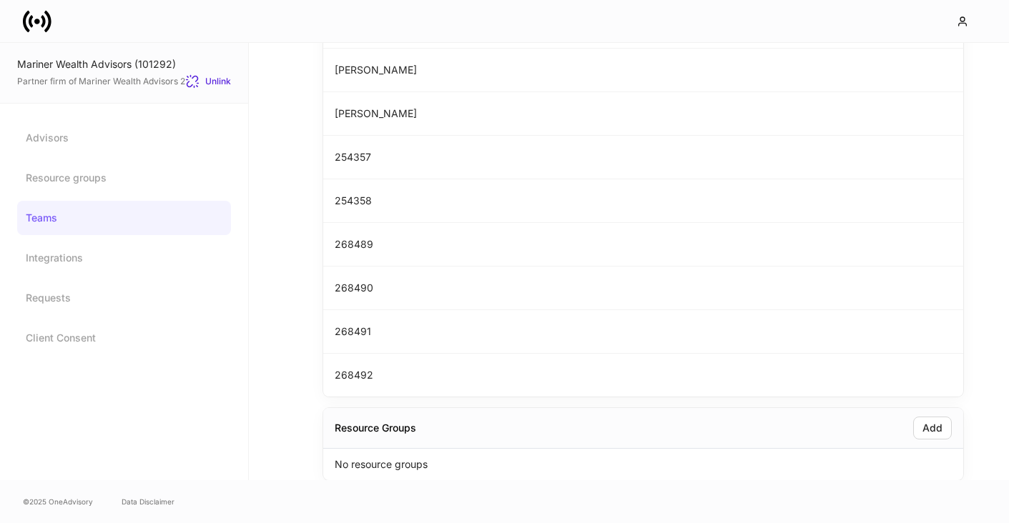
scroll to position [1148, 0]
click at [928, 425] on div "Add" at bounding box center [932, 428] width 20 height 10
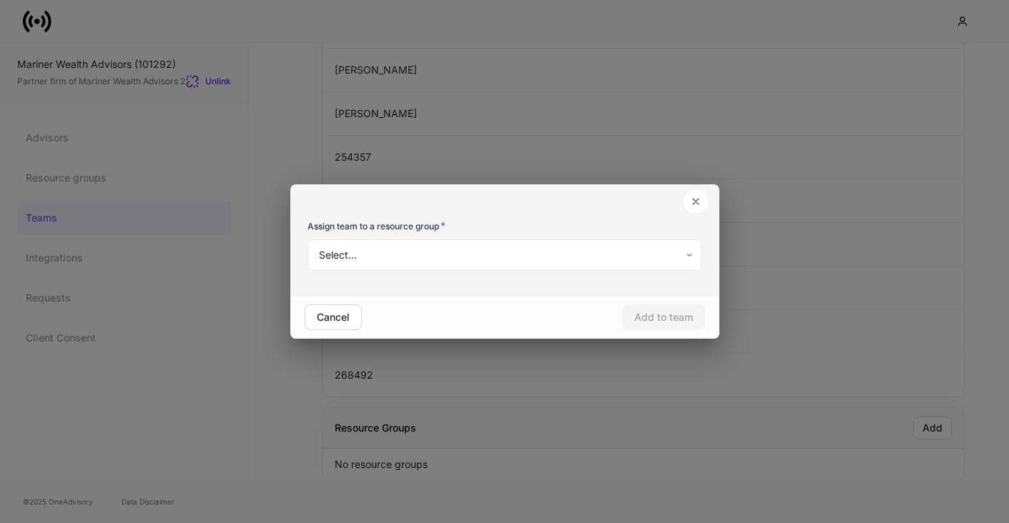
click at [513, 272] on div "Select... ​" at bounding box center [504, 257] width 395 height 34
click at [479, 251] on body "Mariner Wealth Advisors (101292) Partner firm of Mariner Wealth Advisors 2 Unli…" at bounding box center [504, 261] width 1009 height 523
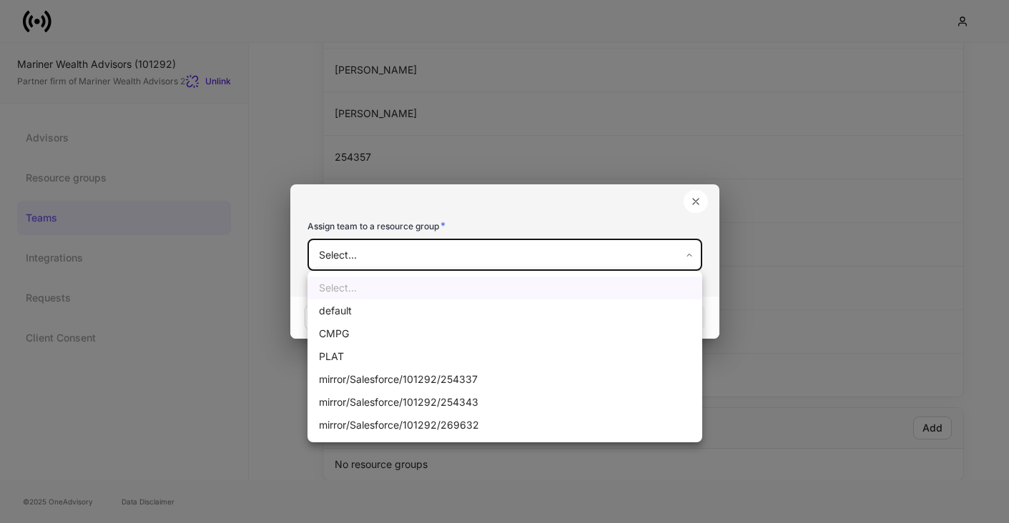
click at [436, 316] on li "default" at bounding box center [504, 311] width 395 height 23
type input "**********"
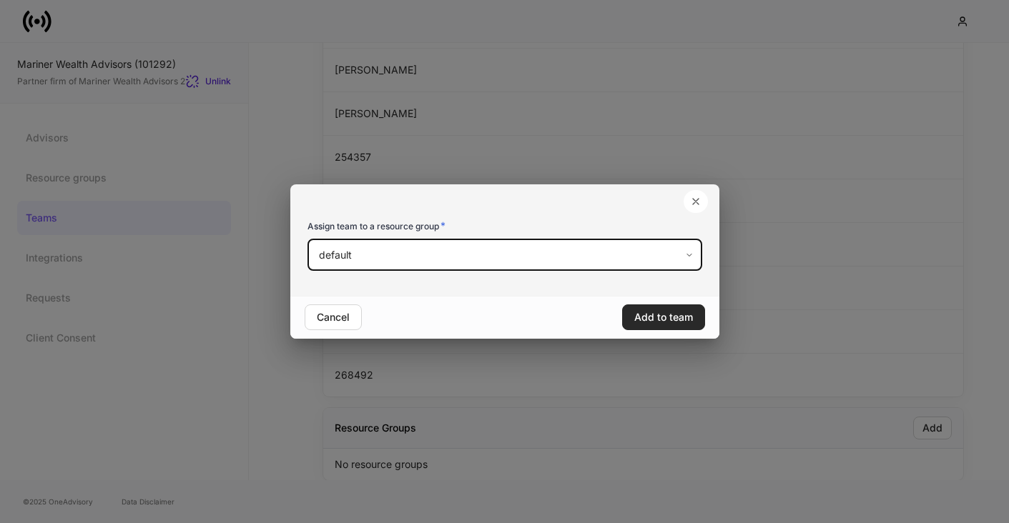
click at [659, 325] on button "Add to team" at bounding box center [663, 318] width 83 height 26
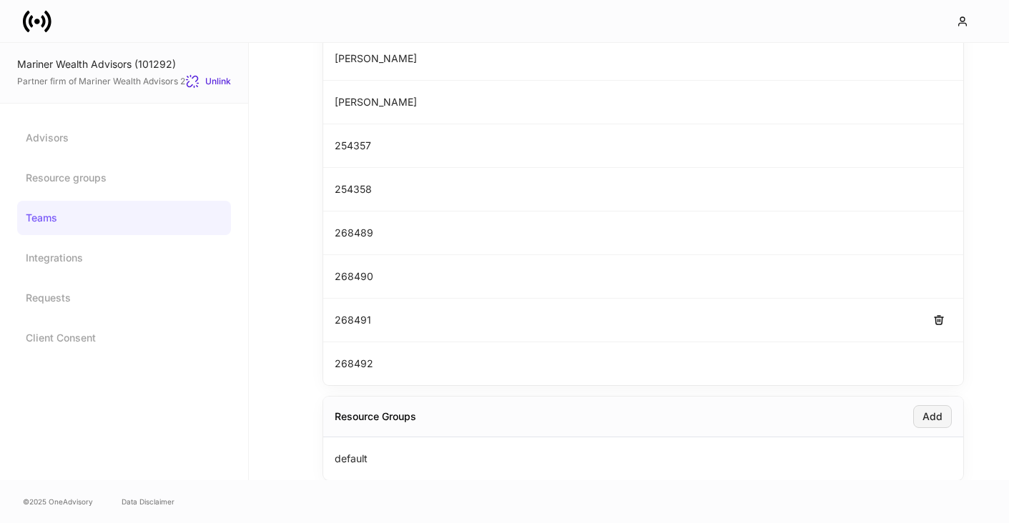
scroll to position [1159, 0]
click at [207, 204] on link "Teams" at bounding box center [124, 218] width 214 height 34
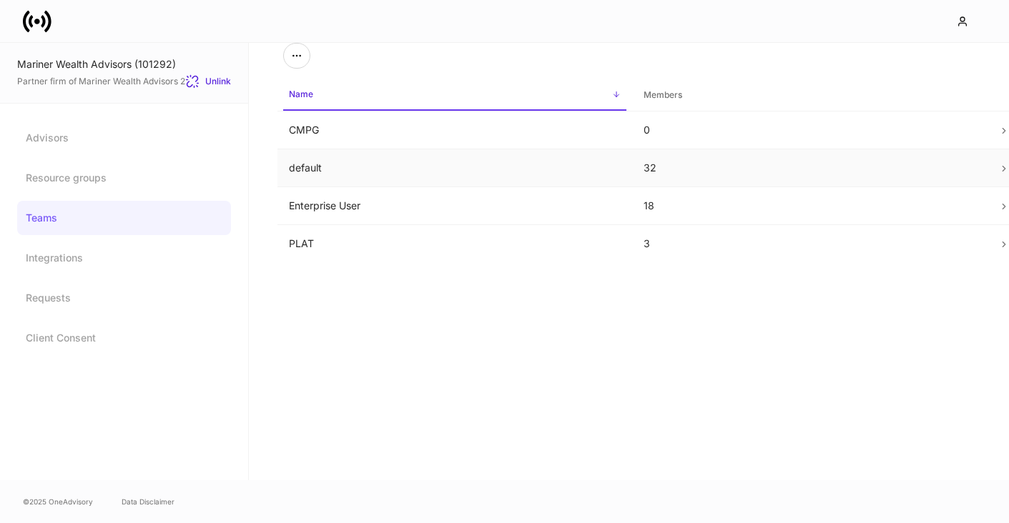
click at [396, 171] on td "default" at bounding box center [454, 168] width 355 height 38
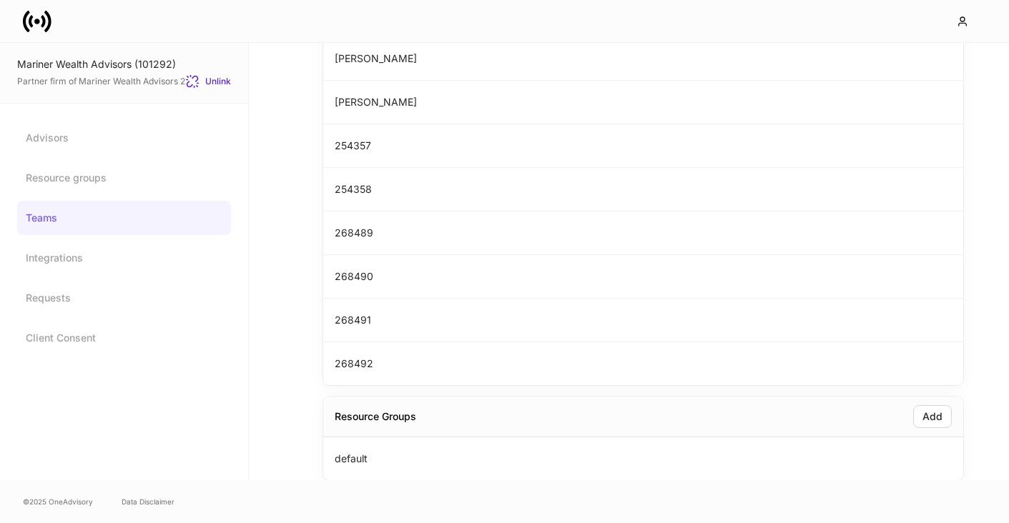
scroll to position [1159, 0]
click at [47, 13] on icon at bounding box center [47, 20] width 7 height 21
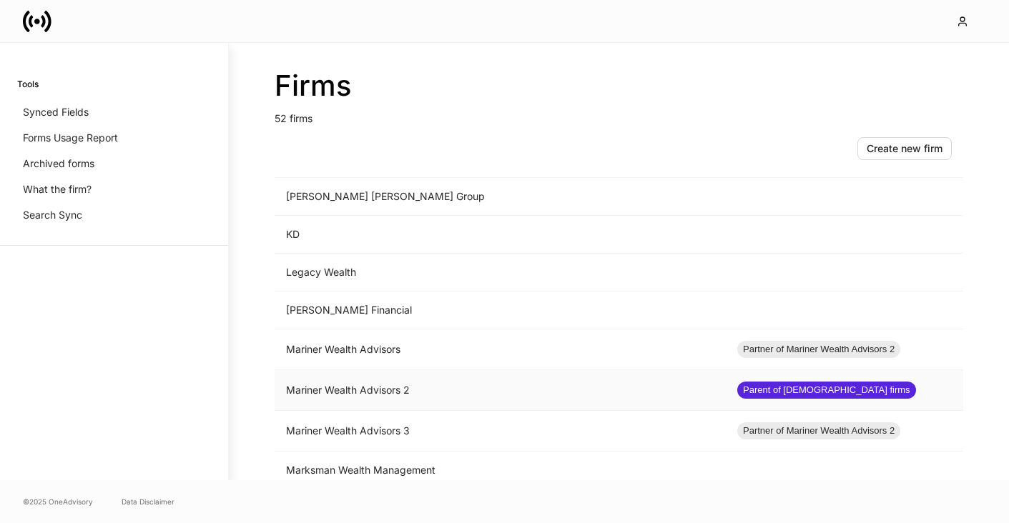
scroll to position [1062, 0]
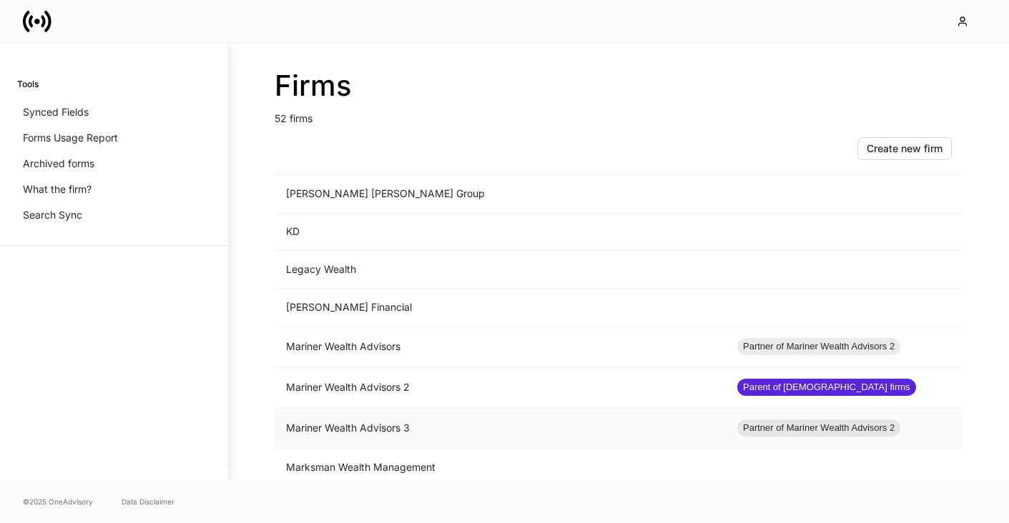
click at [343, 428] on td "Mariner Wealth Advisors 3" at bounding box center [500, 428] width 451 height 41
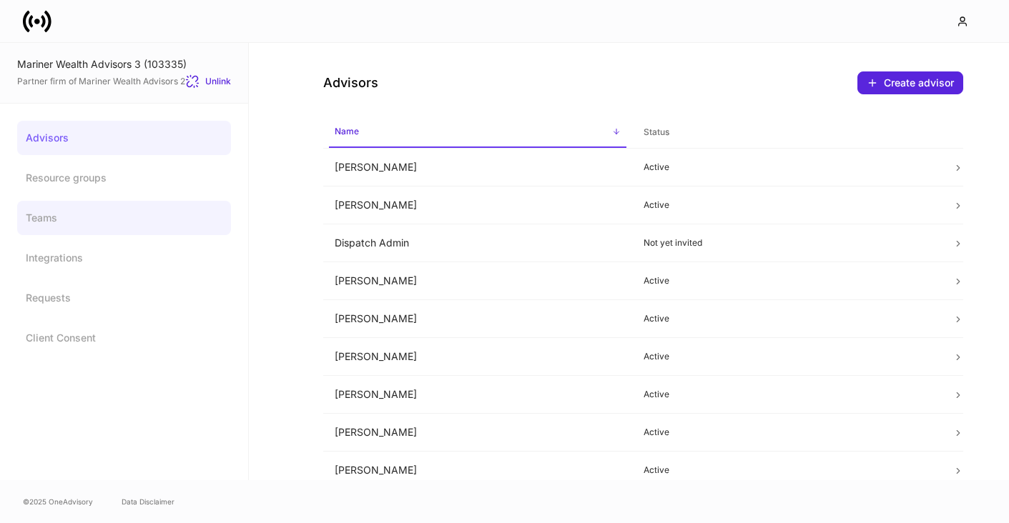
click at [104, 208] on link "Teams" at bounding box center [124, 218] width 214 height 34
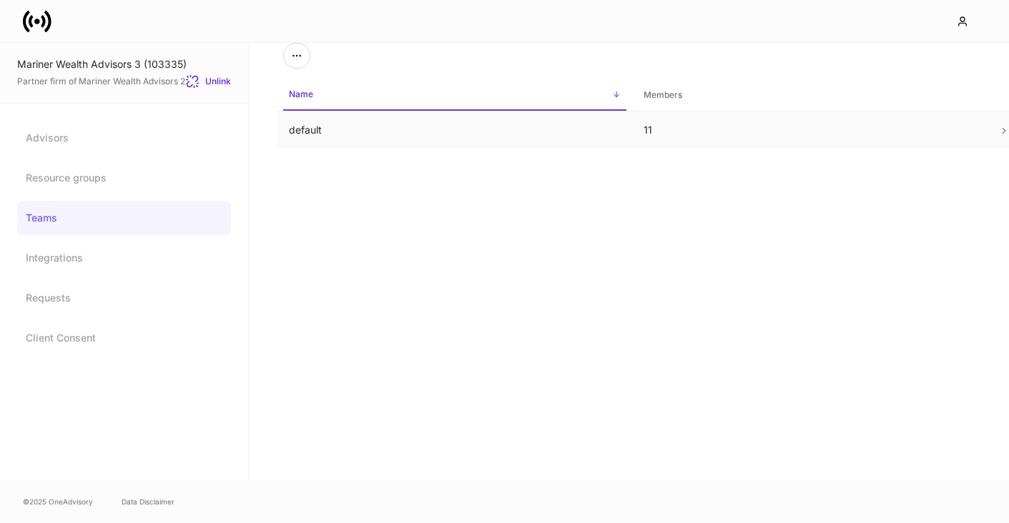
click at [363, 117] on td "default" at bounding box center [454, 131] width 355 height 38
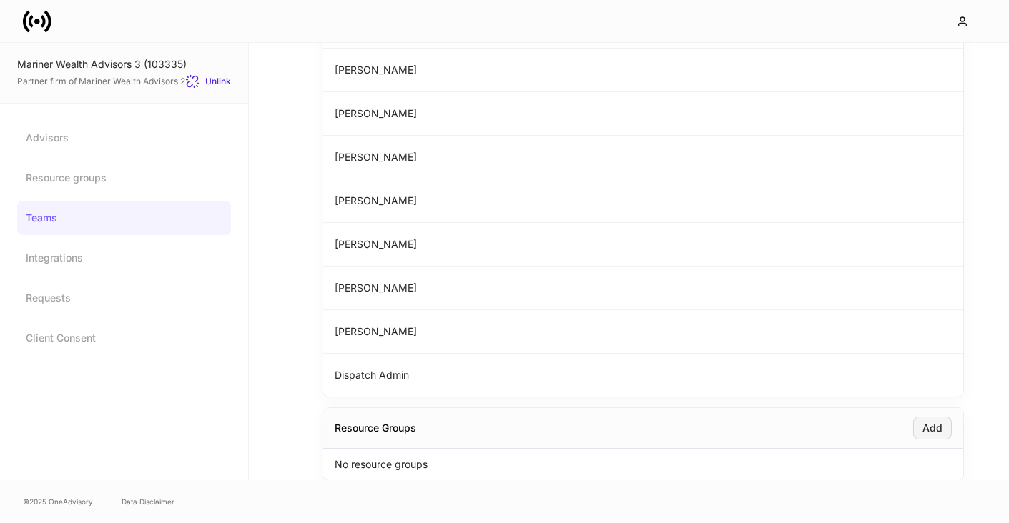
scroll to position [232, 0]
click at [943, 430] on button "Add" at bounding box center [932, 428] width 39 height 23
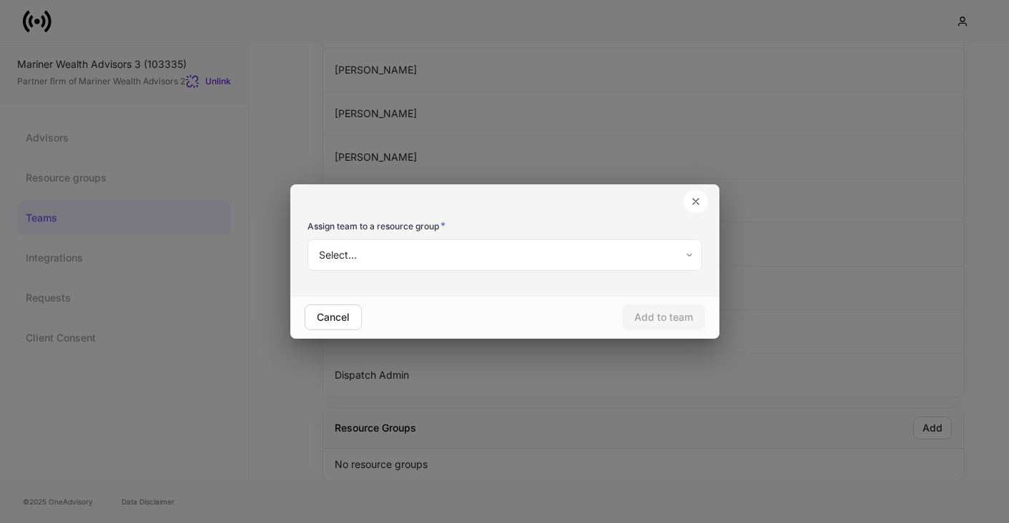
click at [491, 262] on body "Mariner Wealth Advisors 3 (103335) Partner firm of Mariner Wealth Advisors 2 Un…" at bounding box center [504, 261] width 1009 height 523
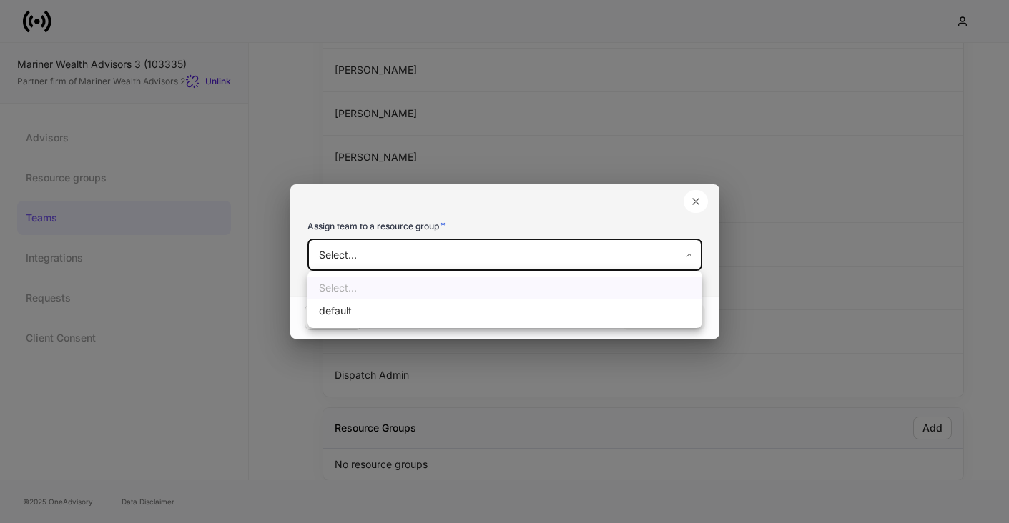
click at [479, 305] on li "default" at bounding box center [504, 311] width 395 height 23
type input "**********"
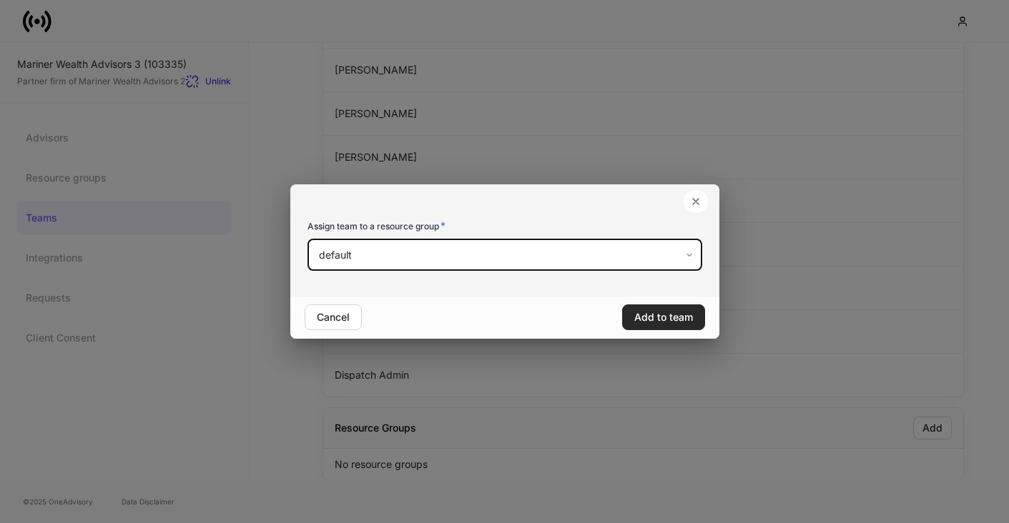
click at [631, 324] on button "Add to team" at bounding box center [663, 318] width 83 height 26
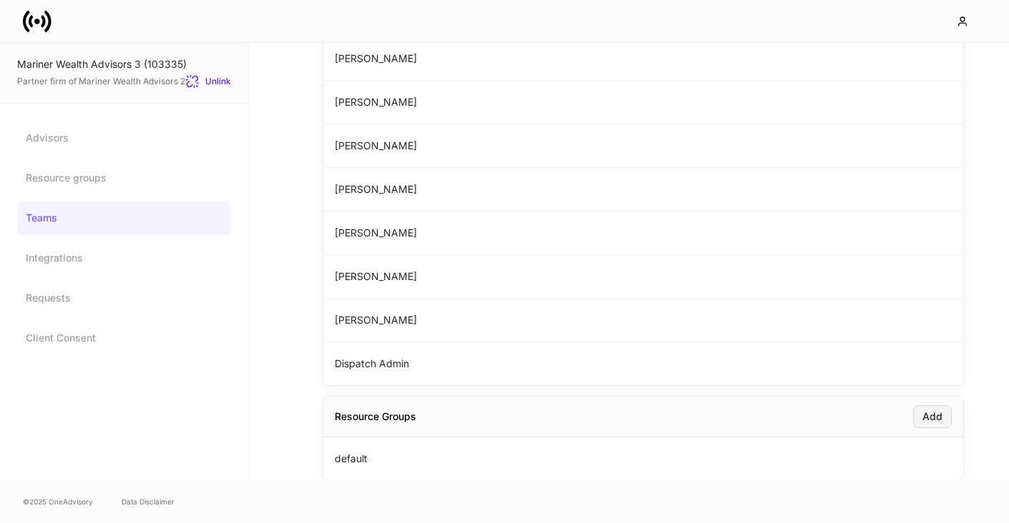
scroll to position [243, 0]
click at [93, 161] on link "Resource groups" at bounding box center [124, 178] width 214 height 34
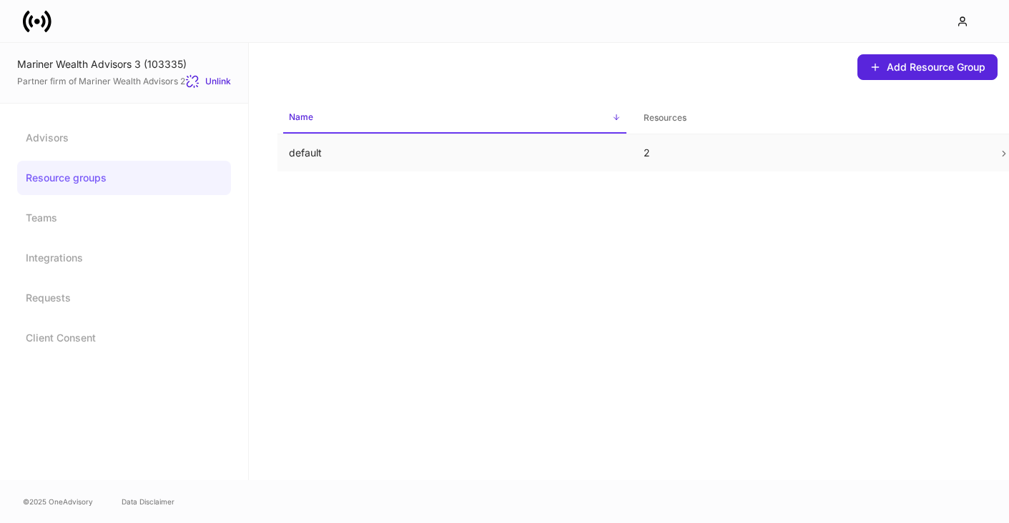
click at [330, 148] on p "default" at bounding box center [455, 153] width 332 height 14
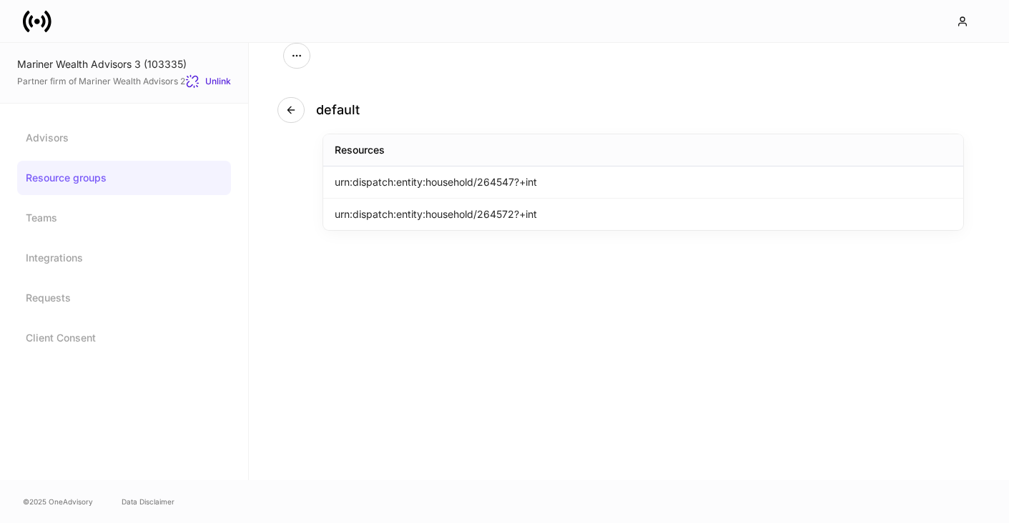
click at [406, 269] on div "default Resources urn:dispatch:entity:household/264547?+int urn:dispatch:entity…" at bounding box center [629, 262] width 760 height 438
click at [77, 223] on link "Teams" at bounding box center [124, 218] width 214 height 34
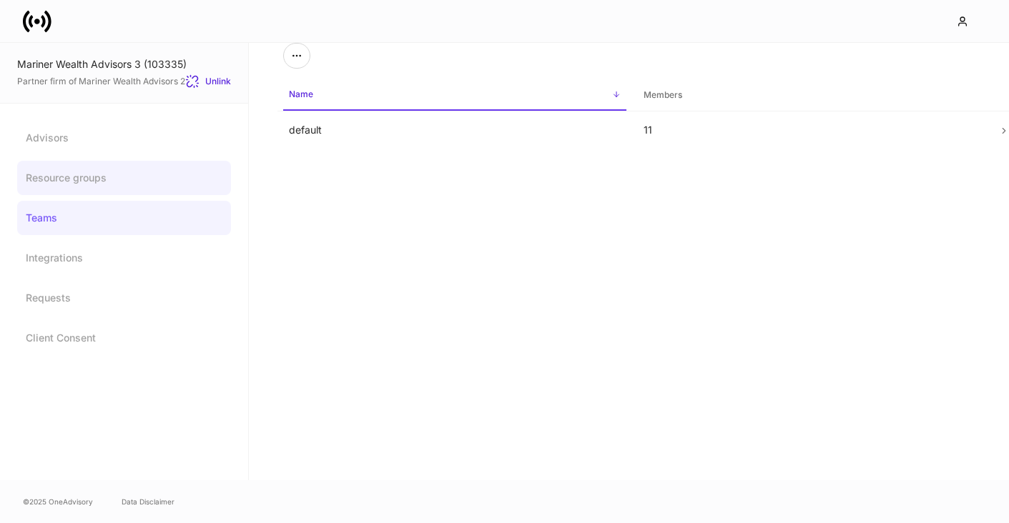
click at [89, 187] on link "Resource groups" at bounding box center [124, 178] width 214 height 34
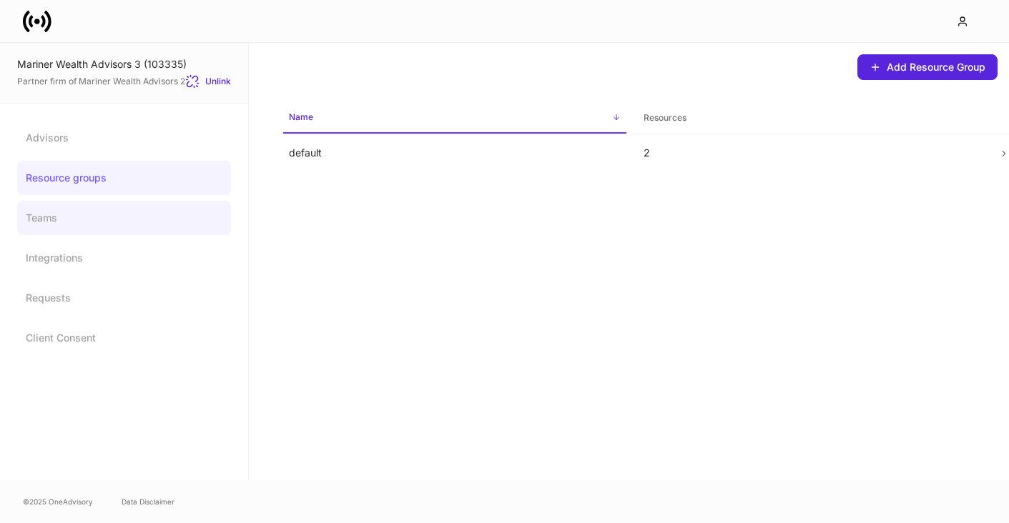
click at [122, 221] on link "Teams" at bounding box center [124, 218] width 214 height 34
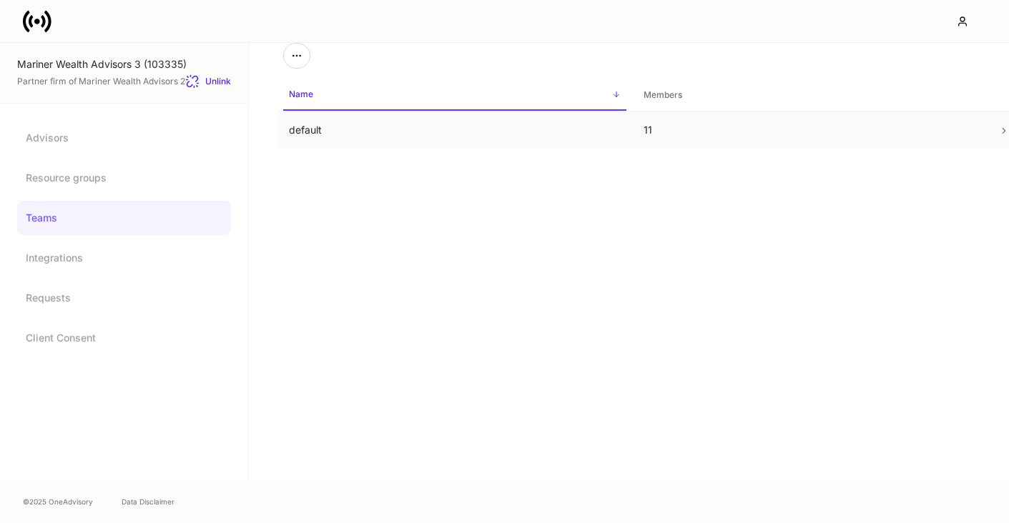
click at [288, 132] on td "default" at bounding box center [454, 131] width 355 height 38
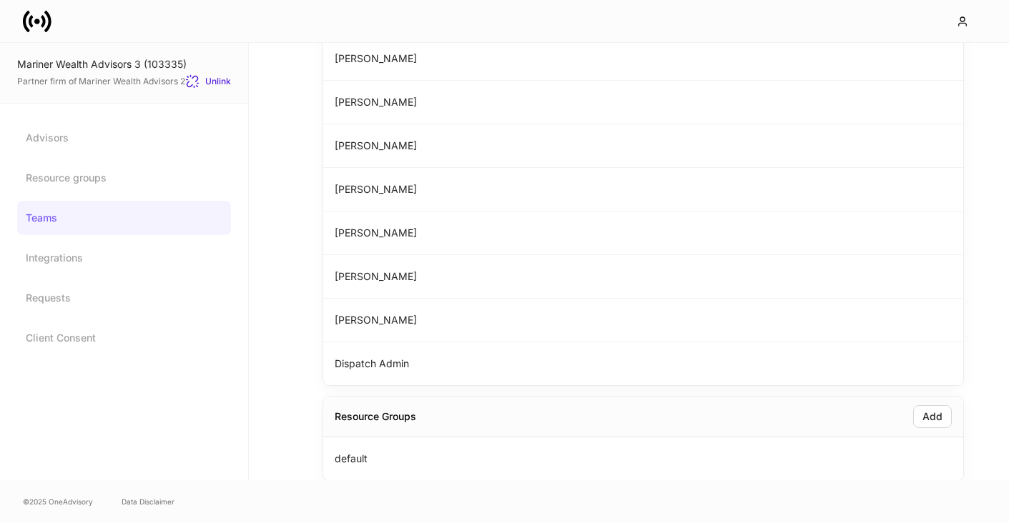
scroll to position [243, 0]
click at [94, 222] on link "Teams" at bounding box center [124, 218] width 214 height 34
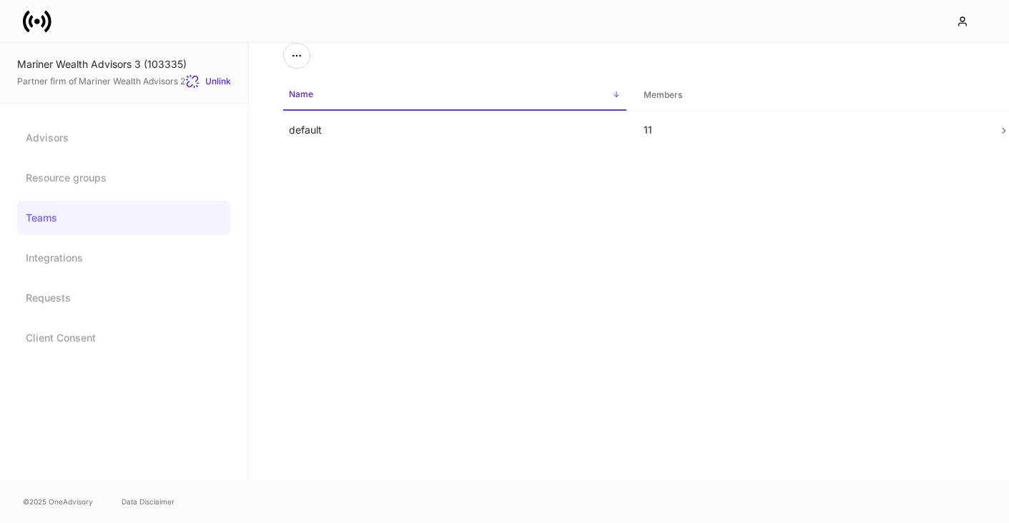
click at [94, 222] on link "Teams" at bounding box center [124, 218] width 214 height 34
click at [295, 136] on td "default" at bounding box center [454, 131] width 355 height 38
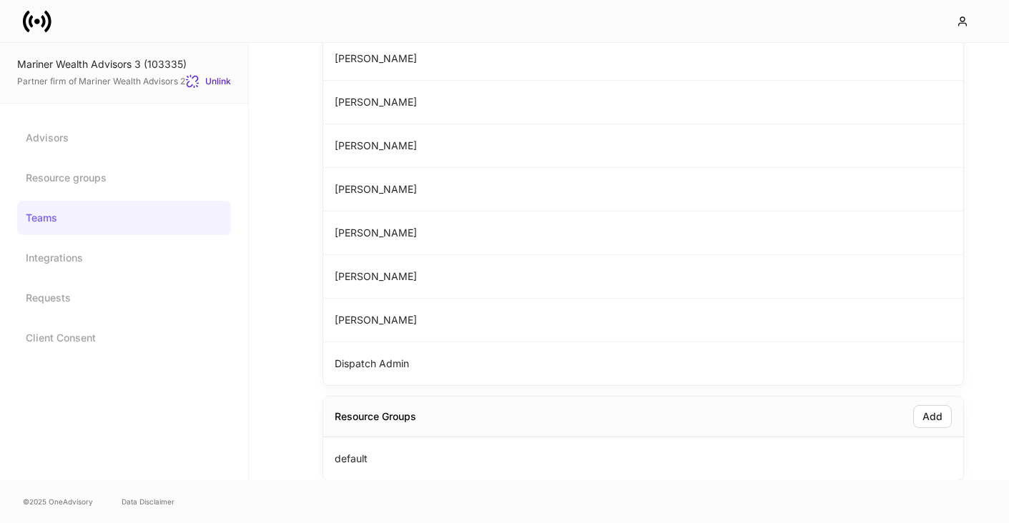
scroll to position [243, 0]
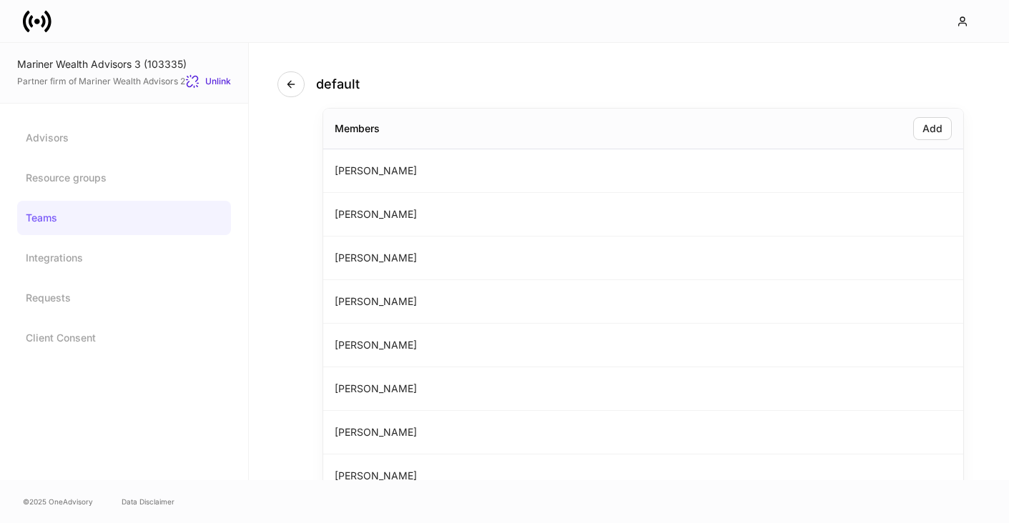
click at [20, 14] on div at bounding box center [504, 21] width 1009 height 42
click at [29, 16] on icon at bounding box center [37, 21] width 29 height 29
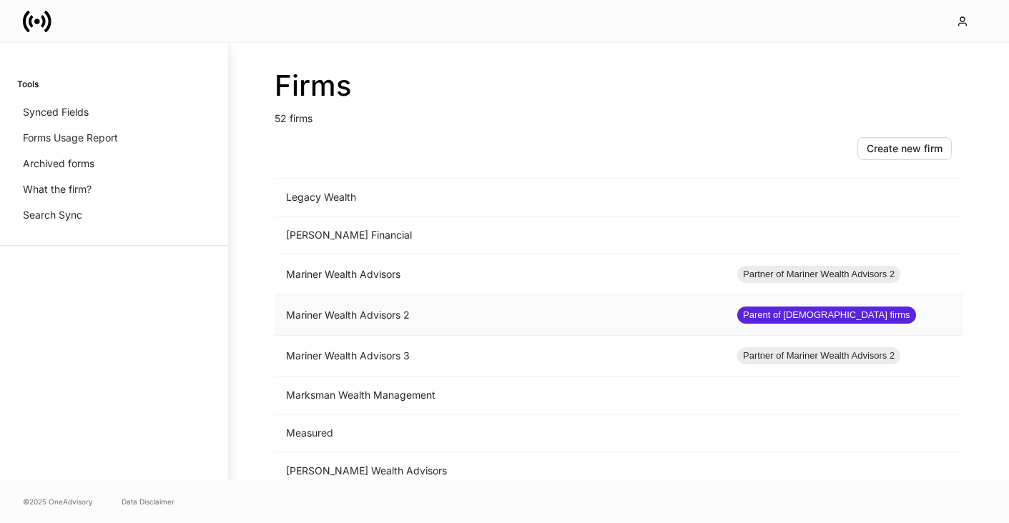
scroll to position [1135, 0]
click at [342, 280] on td "Mariner Wealth Advisors" at bounding box center [500, 274] width 451 height 41
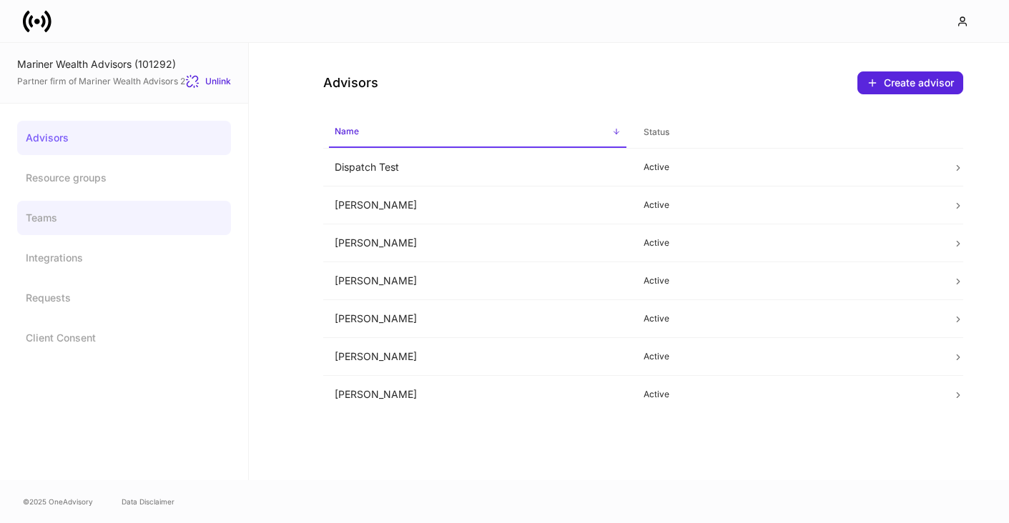
click at [102, 217] on link "Teams" at bounding box center [124, 218] width 214 height 34
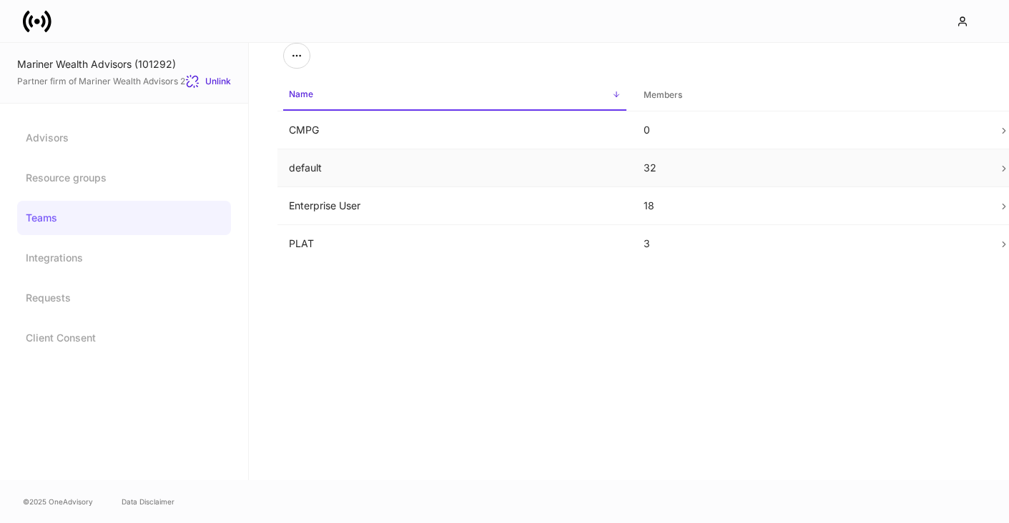
click at [321, 157] on td "default" at bounding box center [454, 168] width 355 height 38
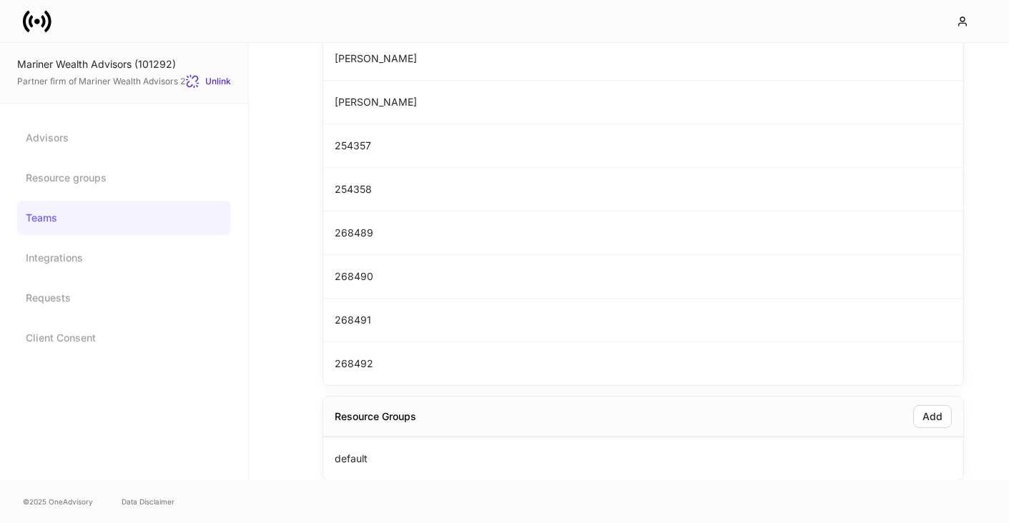
scroll to position [1159, 0]
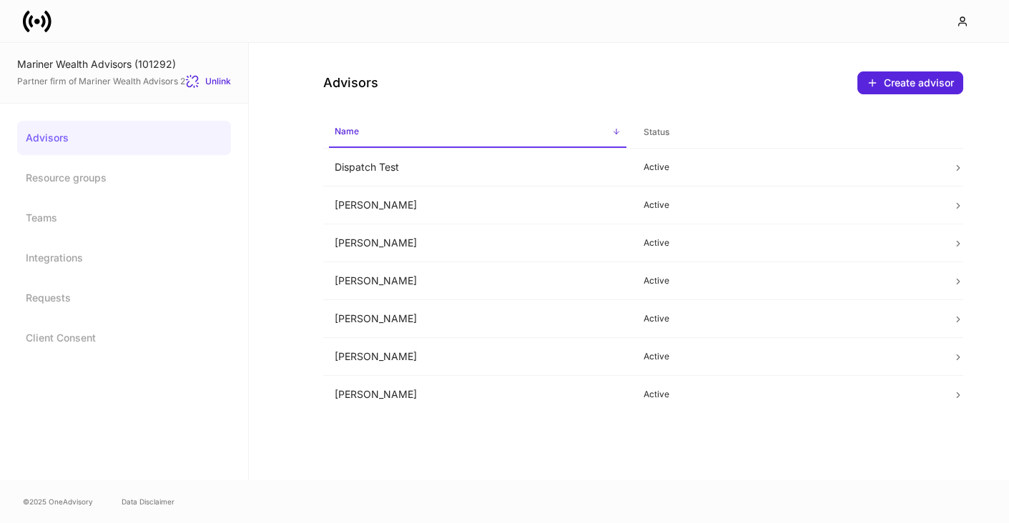
click at [39, 23] on icon at bounding box center [37, 21] width 29 height 29
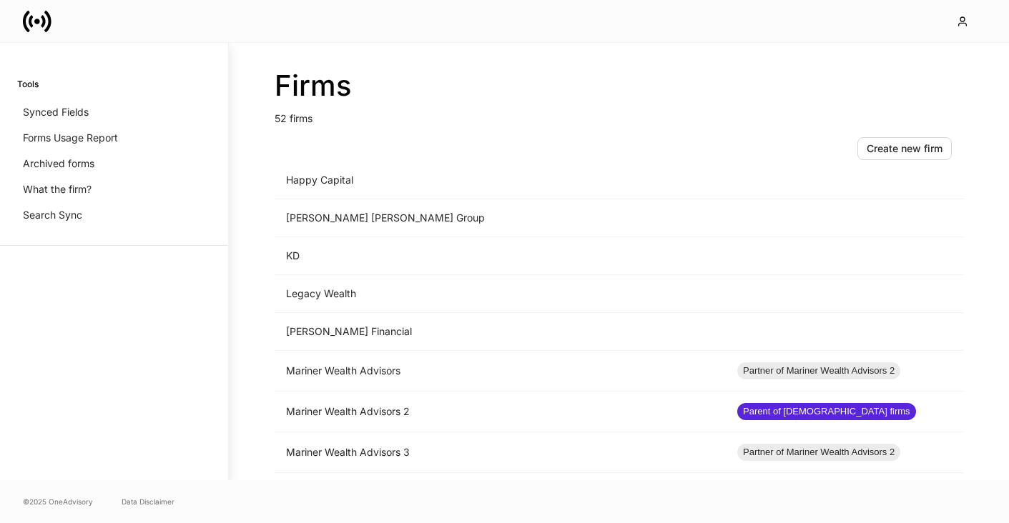
scroll to position [1098, 0]
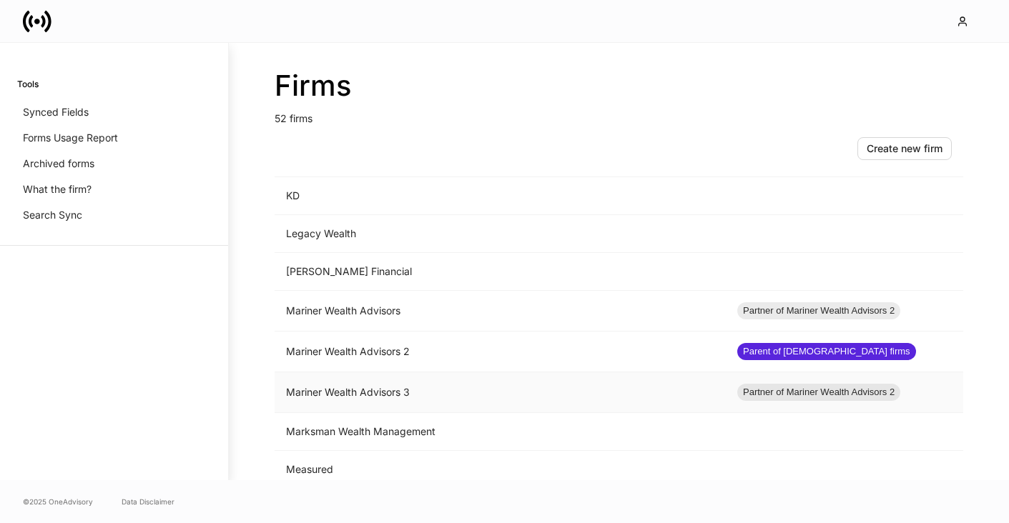
click at [375, 405] on td "Mariner Wealth Advisors 3" at bounding box center [500, 392] width 451 height 41
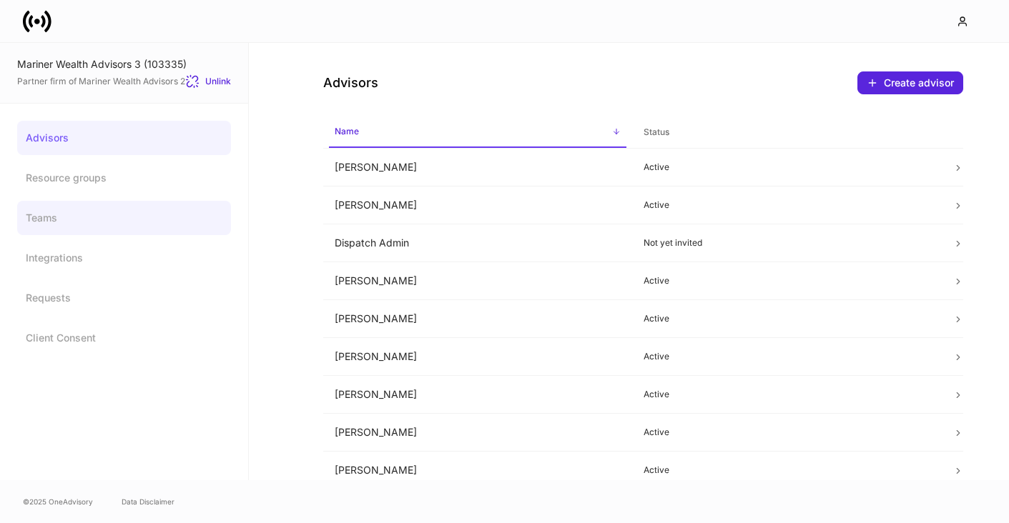
click at [74, 219] on link "Teams" at bounding box center [124, 218] width 214 height 34
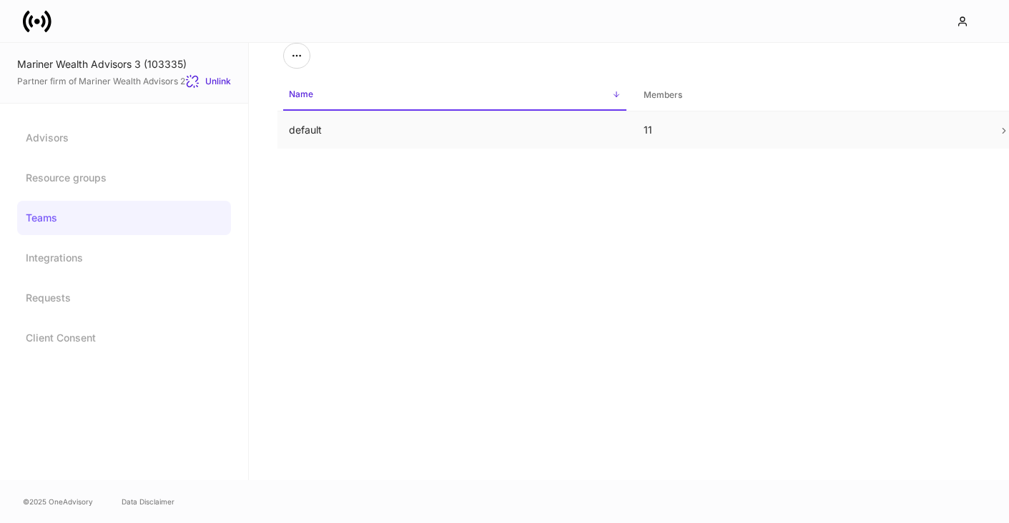
click at [302, 132] on td "default" at bounding box center [454, 131] width 355 height 38
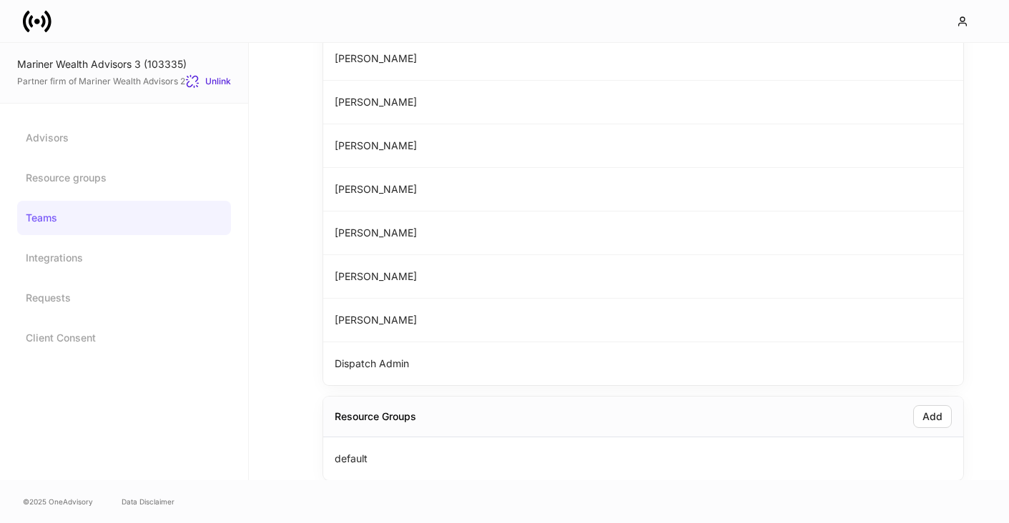
scroll to position [243, 0]
click at [66, 212] on link "Teams" at bounding box center [124, 218] width 214 height 34
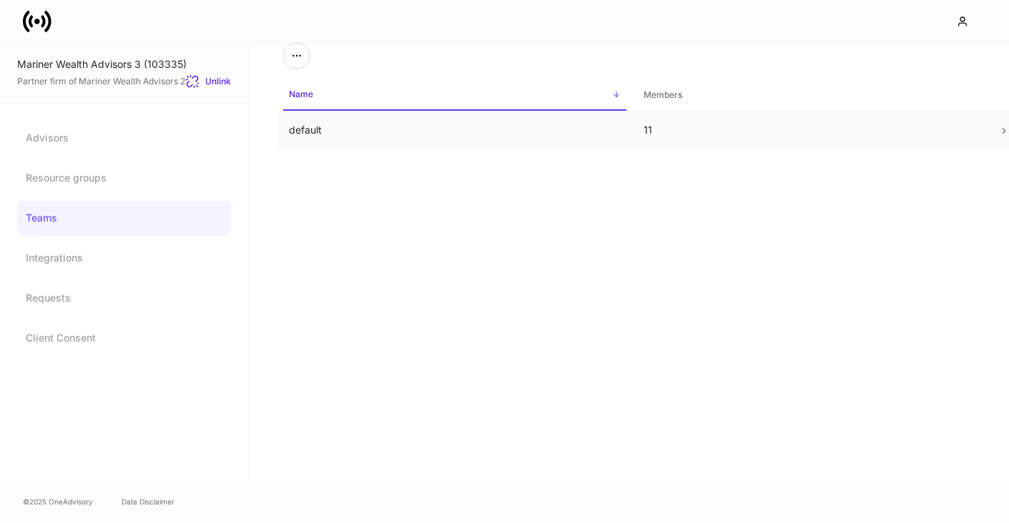
click at [313, 129] on td "default" at bounding box center [454, 131] width 355 height 38
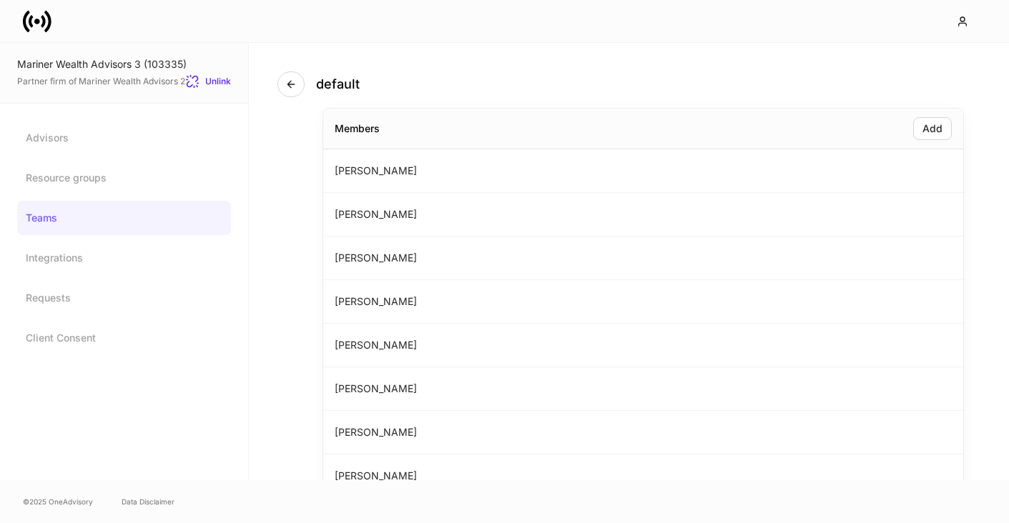
click at [34, 20] on icon at bounding box center [37, 21] width 29 height 29
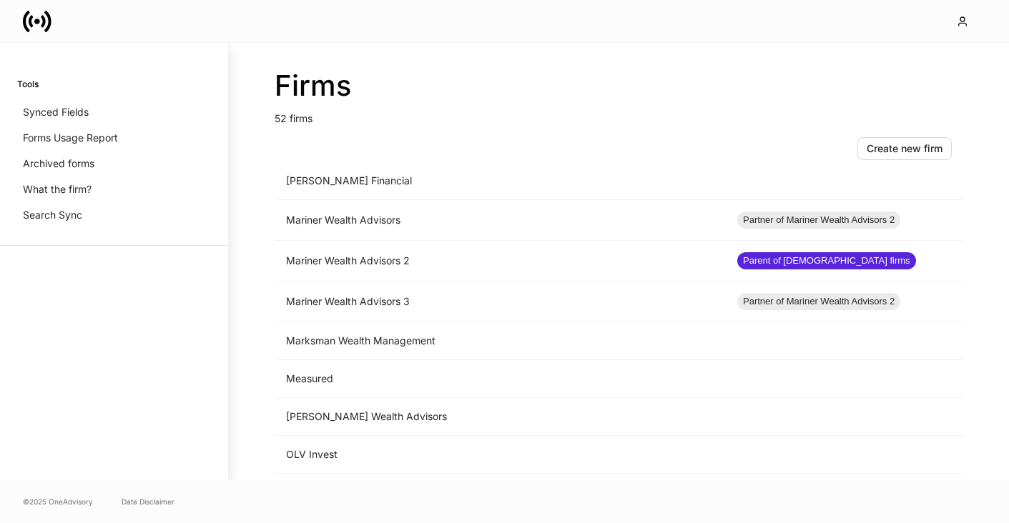
scroll to position [1096, 0]
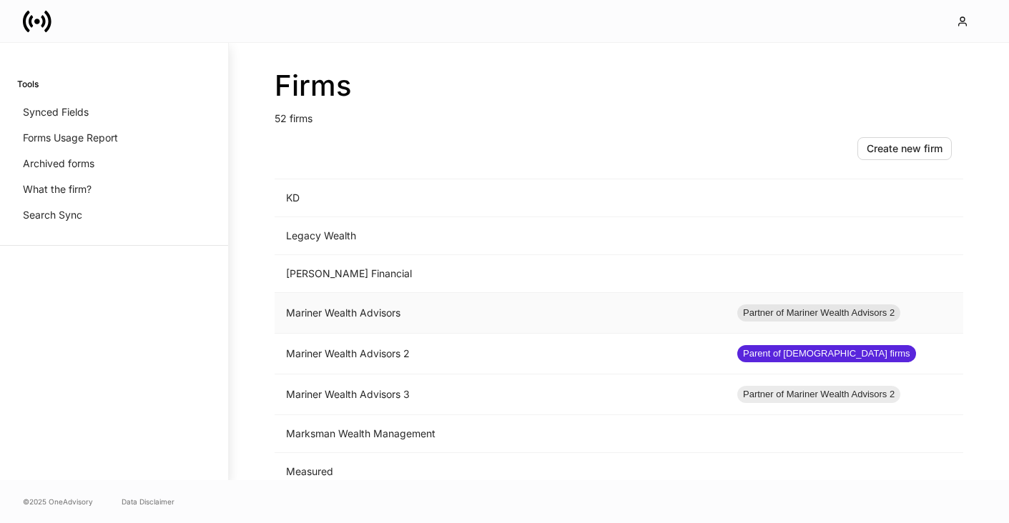
click at [347, 313] on td "Mariner Wealth Advisors" at bounding box center [500, 313] width 451 height 41
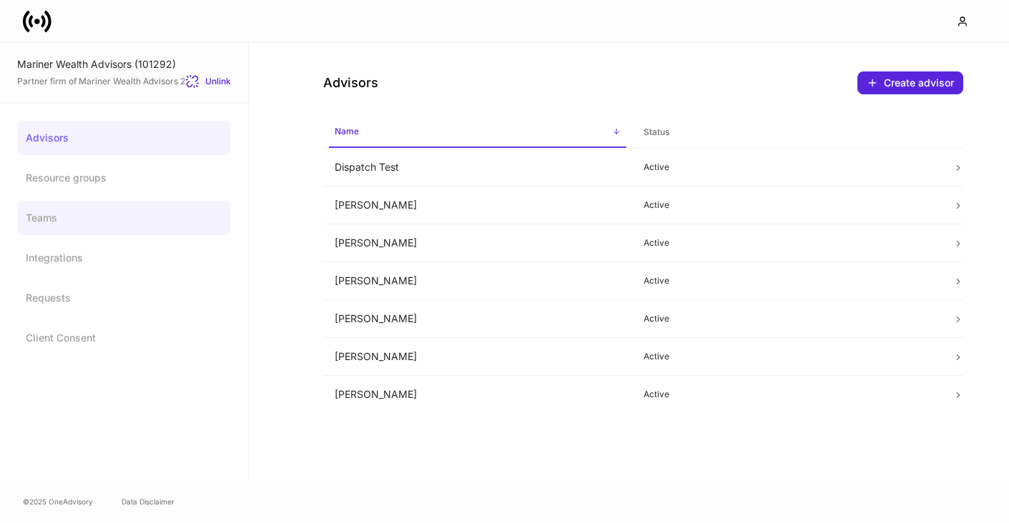
click at [50, 228] on link "Teams" at bounding box center [124, 218] width 214 height 34
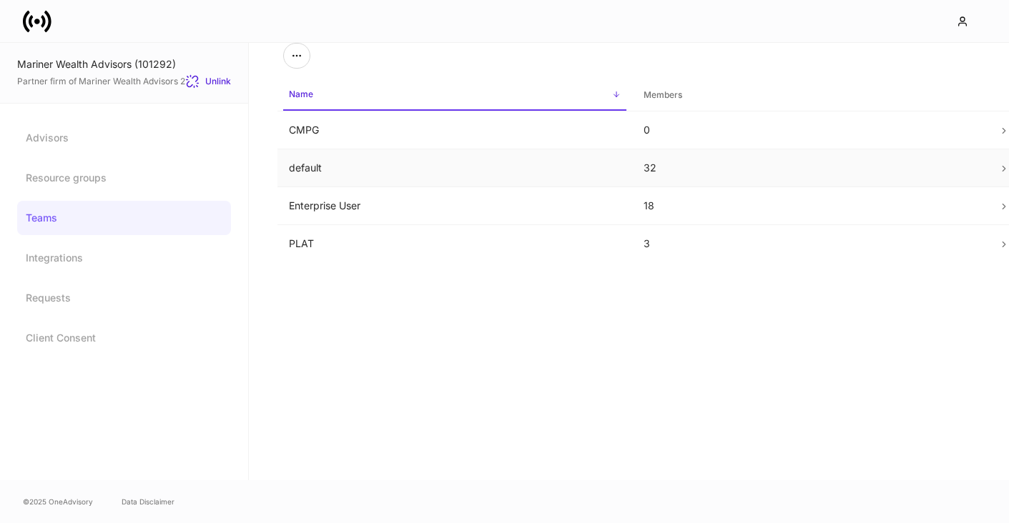
click at [329, 171] on td "default" at bounding box center [454, 168] width 355 height 38
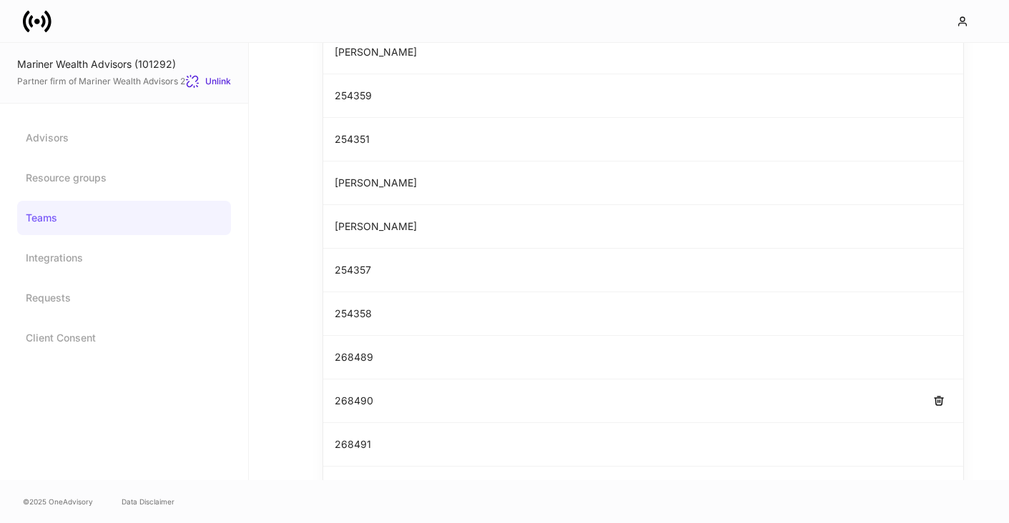
scroll to position [930, 0]
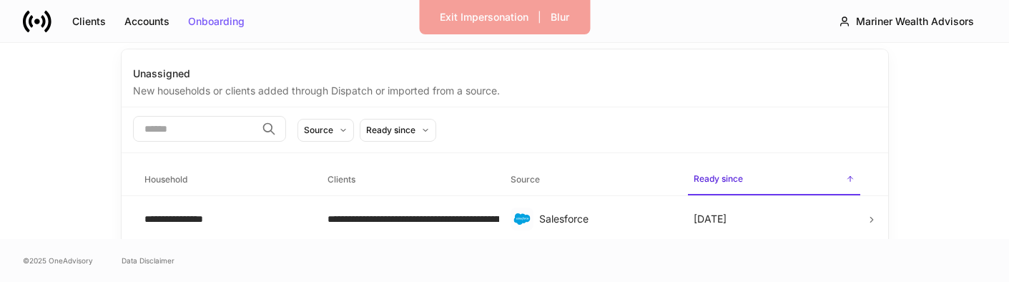
scroll to position [149, 0]
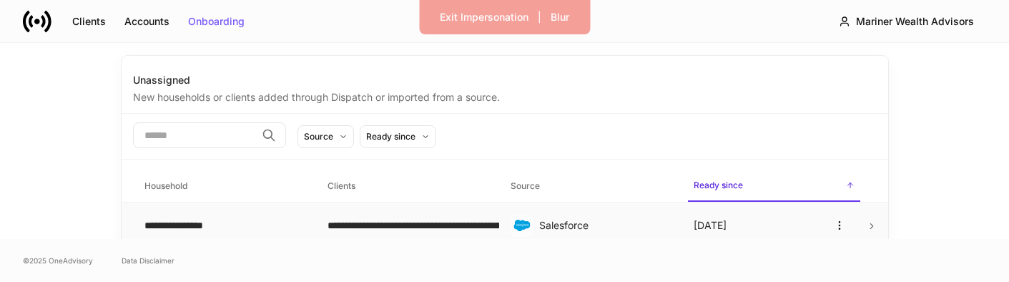
click at [774, 214] on div "[DATE]" at bounding box center [774, 225] width 160 height 23
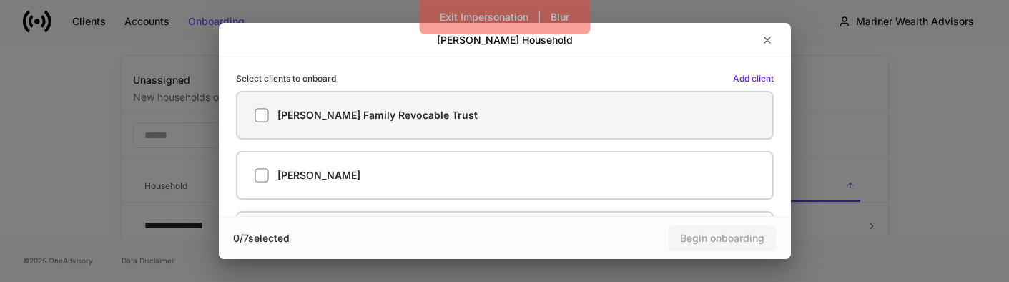
click at [721, 124] on label "[PERSON_NAME] Family Revocable Trust" at bounding box center [505, 115] width 538 height 49
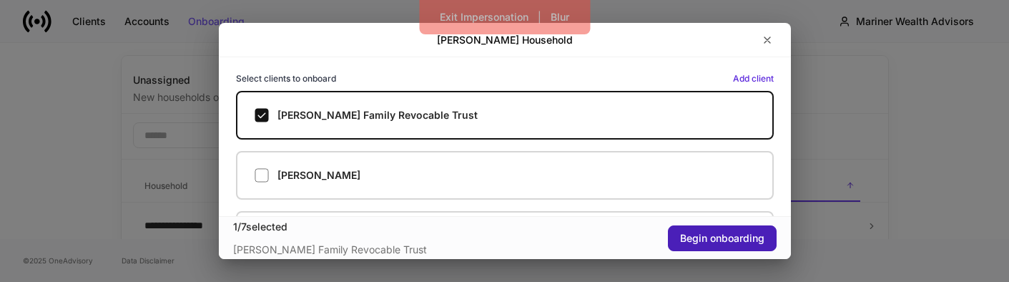
click at [734, 233] on div "Begin onboarding" at bounding box center [722, 238] width 84 height 10
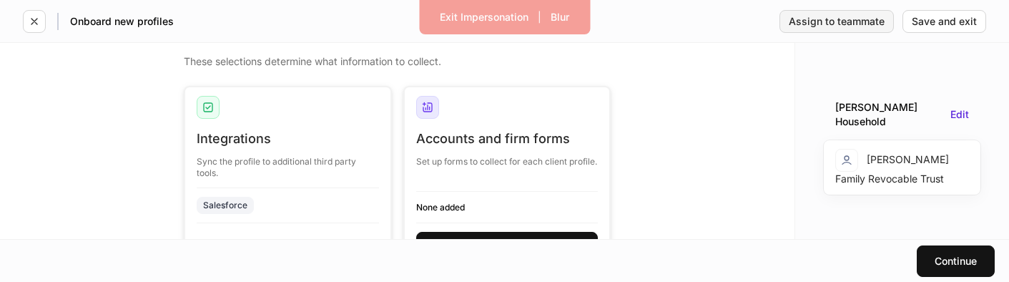
click at [848, 19] on div "Assign to teammate" at bounding box center [837, 21] width 96 height 10
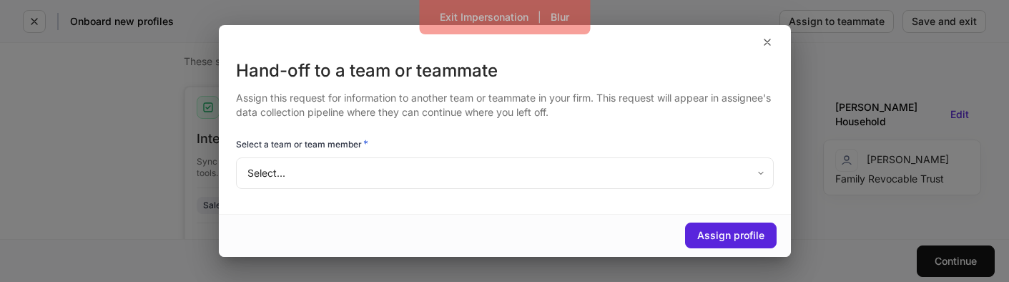
click at [717, 169] on body "Exit Impersonation | Blur Onboard new profiles Assign to teammate Save and exit…" at bounding box center [504, 141] width 1009 height 282
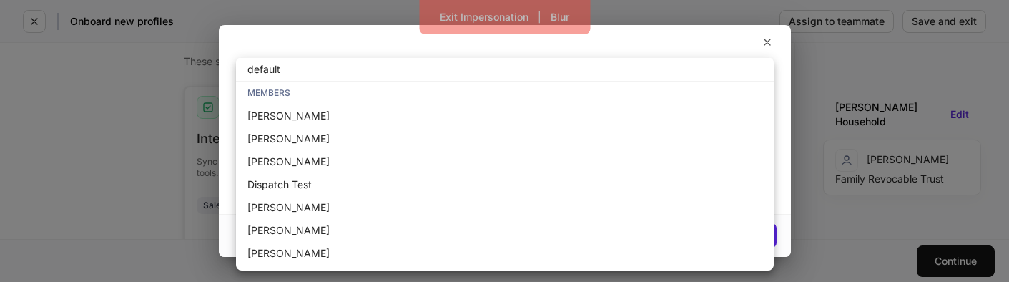
scroll to position [51, 0]
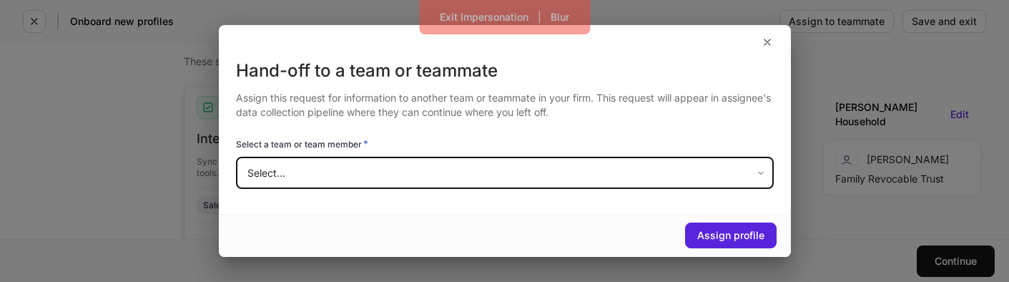
click at [845, 233] on div "Hand-off to a team or teammate Assign this request for information to another t…" at bounding box center [504, 141] width 1009 height 282
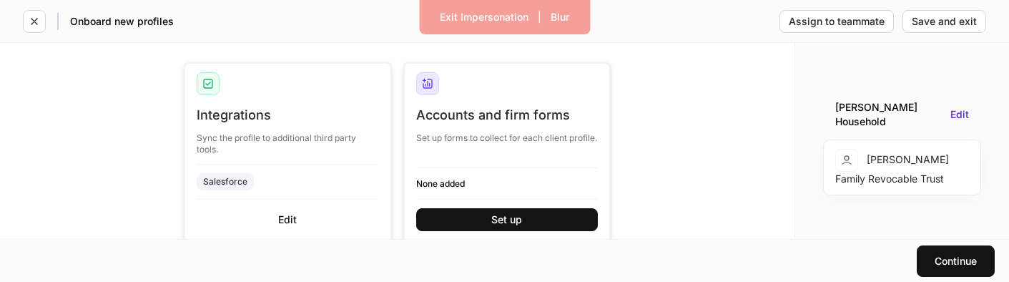
scroll to position [28, 0]
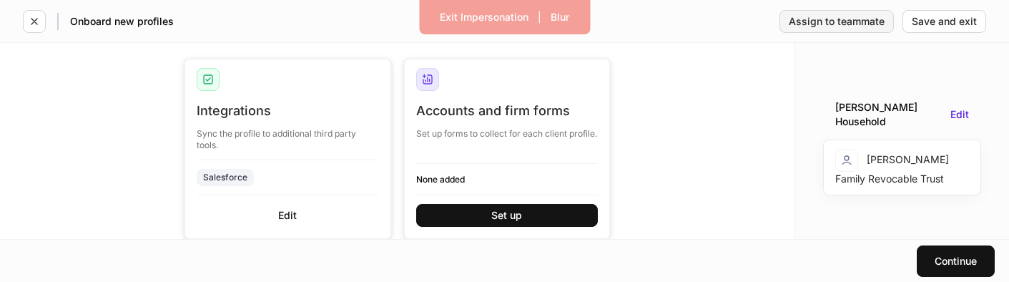
click at [864, 13] on button "Assign to teammate" at bounding box center [836, 21] width 114 height 23
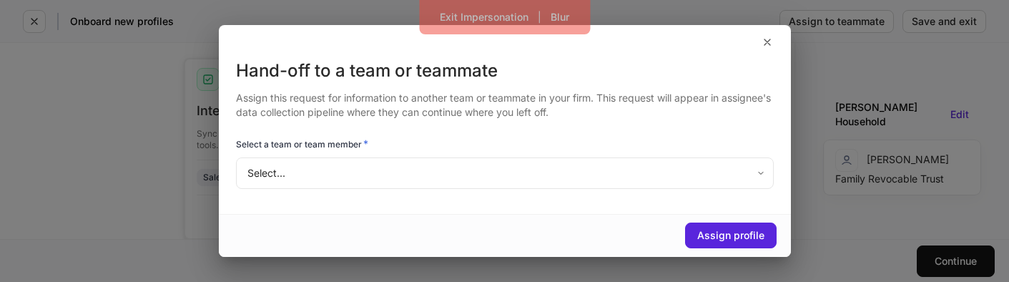
click at [744, 180] on body "Exit Impersonation | Blur Onboard new profiles Assign to teammate Save and exit…" at bounding box center [504, 141] width 1009 height 282
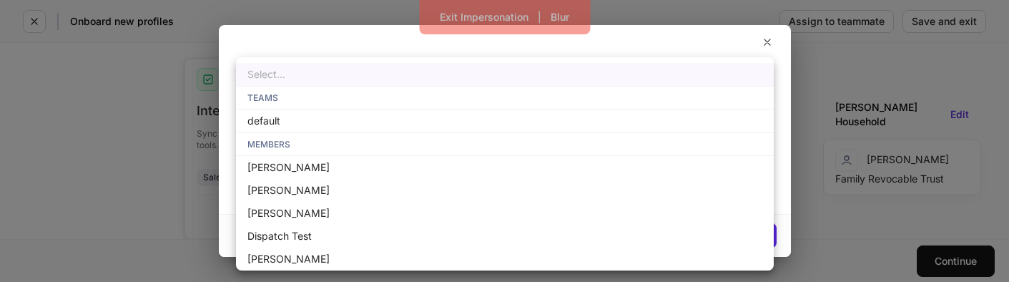
scroll to position [0, 0]
click at [356, 125] on li "default" at bounding box center [505, 120] width 538 height 23
type input "**********"
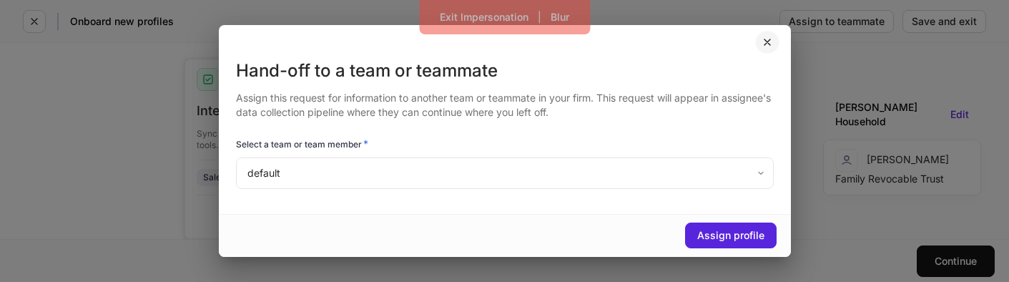
click at [764, 49] on button "button" at bounding box center [767, 42] width 24 height 23
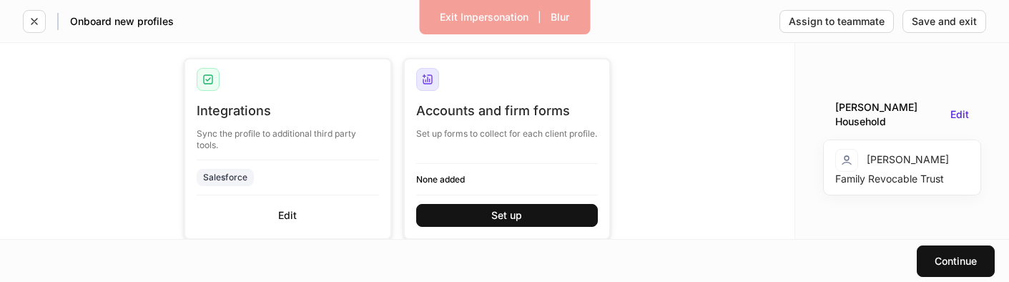
click at [718, 214] on div "Configure profiles These selections determine what information to collect. Inte…" at bounding box center [397, 141] width 794 height 196
click at [834, 19] on div "Assign to teammate" at bounding box center [837, 21] width 96 height 10
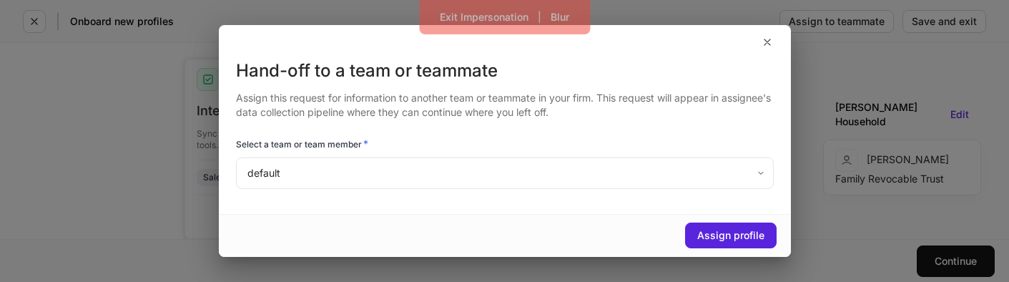
click at [550, 172] on body "**********" at bounding box center [504, 141] width 1009 height 282
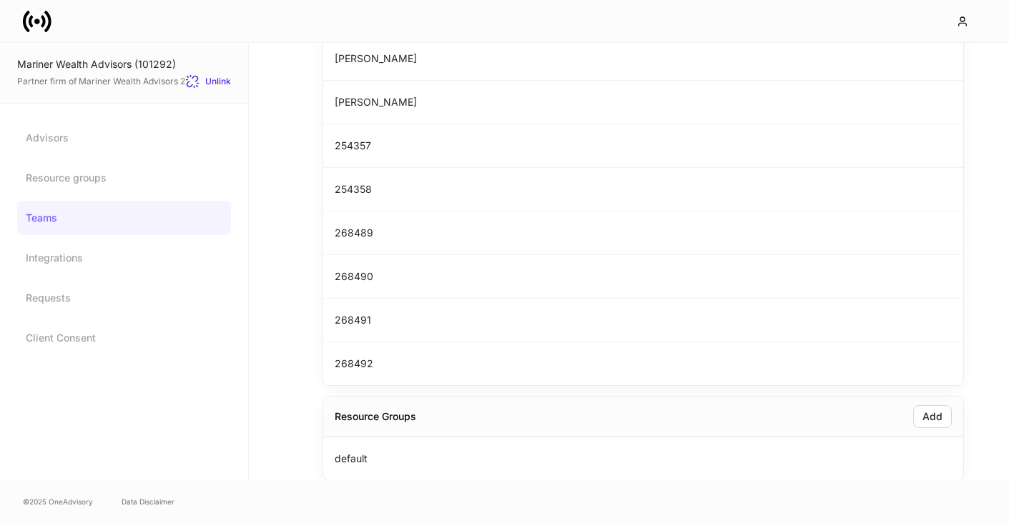
scroll to position [1159, 0]
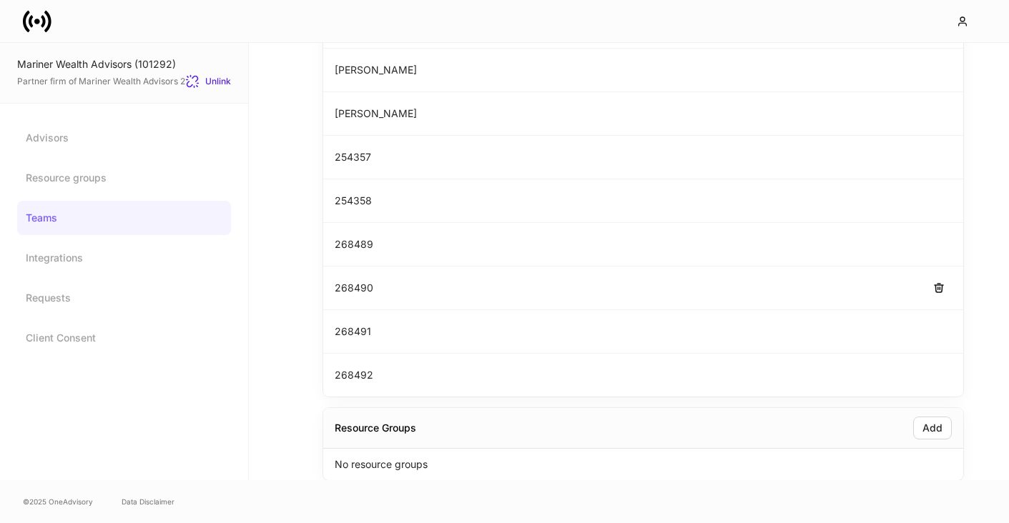
scroll to position [1148, 0]
click at [44, 221] on link "Teams" at bounding box center [124, 218] width 214 height 34
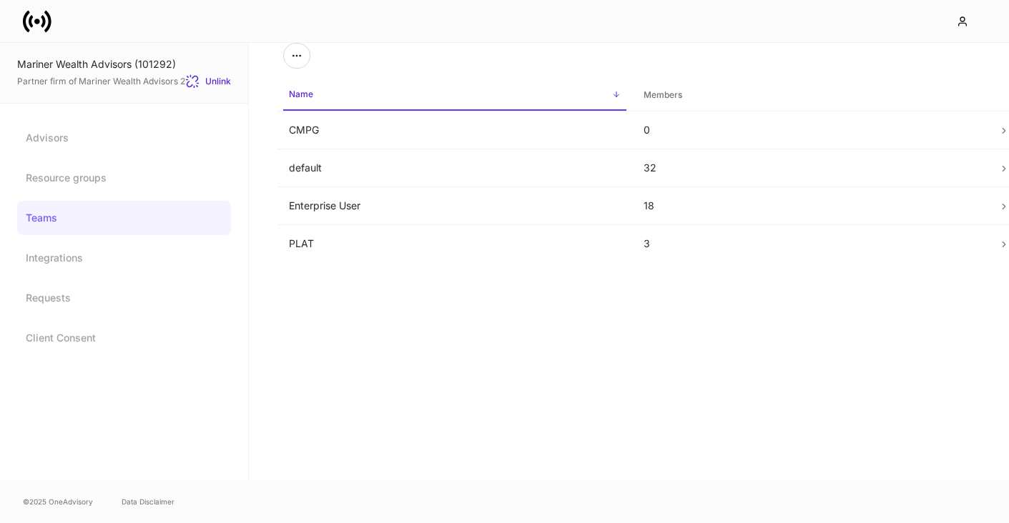
click at [337, 320] on div "Name sorted ascending Members CMPG 0 default 32 Enterprise User 18 PLAT 3" at bounding box center [629, 262] width 760 height 438
click at [357, 298] on div "Name sorted ascending Members CMPG 0 default 32 Enterprise User 18 PLAT 3" at bounding box center [629, 262] width 760 height 438
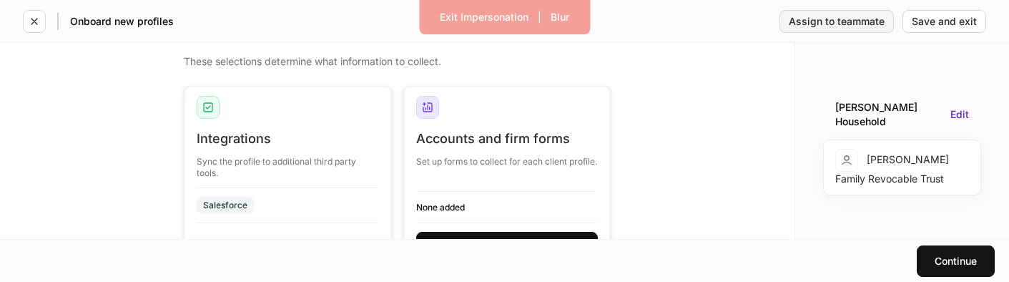
click at [857, 23] on div "Assign to teammate" at bounding box center [837, 21] width 96 height 10
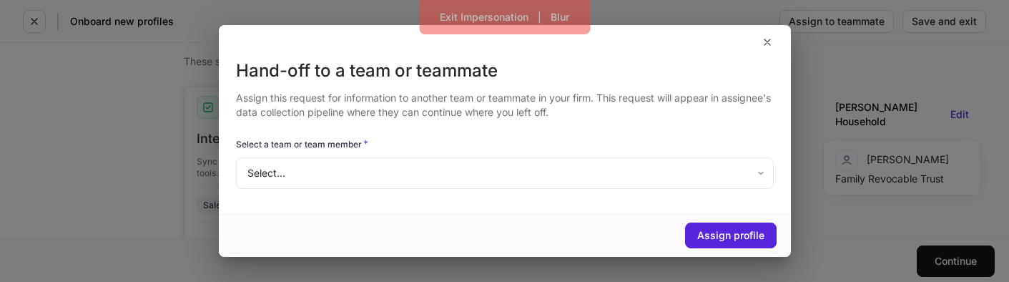
click at [423, 187] on body "Exit Impersonation | Blur Onboard new profiles Assign to teammate Save and exit…" at bounding box center [504, 141] width 1009 height 282
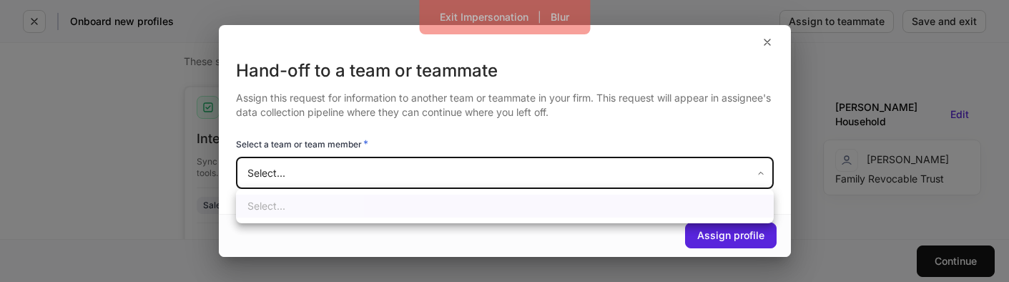
click at [423, 187] on div at bounding box center [504, 141] width 1009 height 282
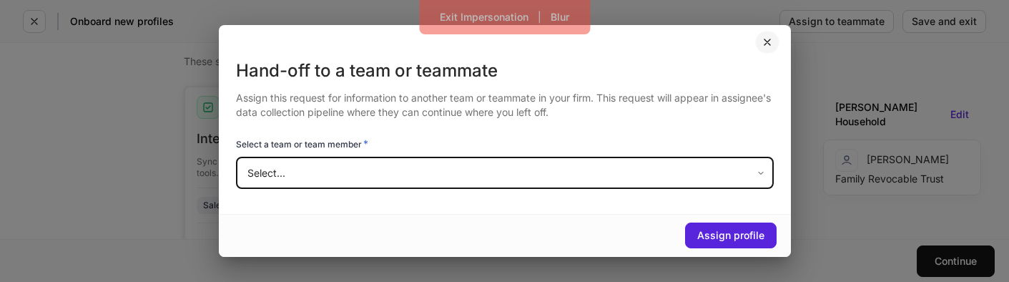
click at [763, 43] on icon "button" at bounding box center [766, 41] width 11 height 11
